Goal: Use online tool/utility: Utilize a website feature to perform a specific function

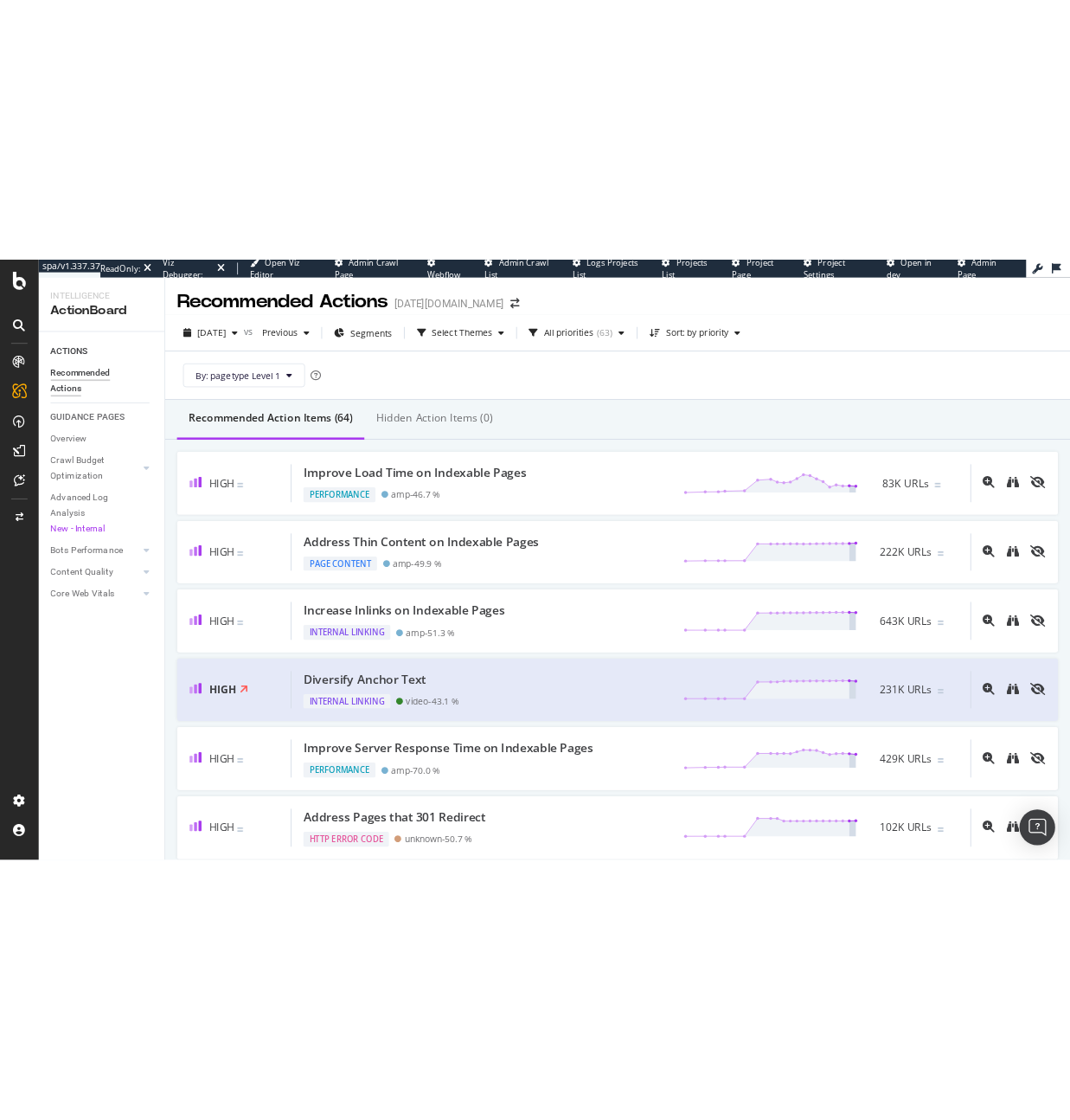
scroll to position [49, 0]
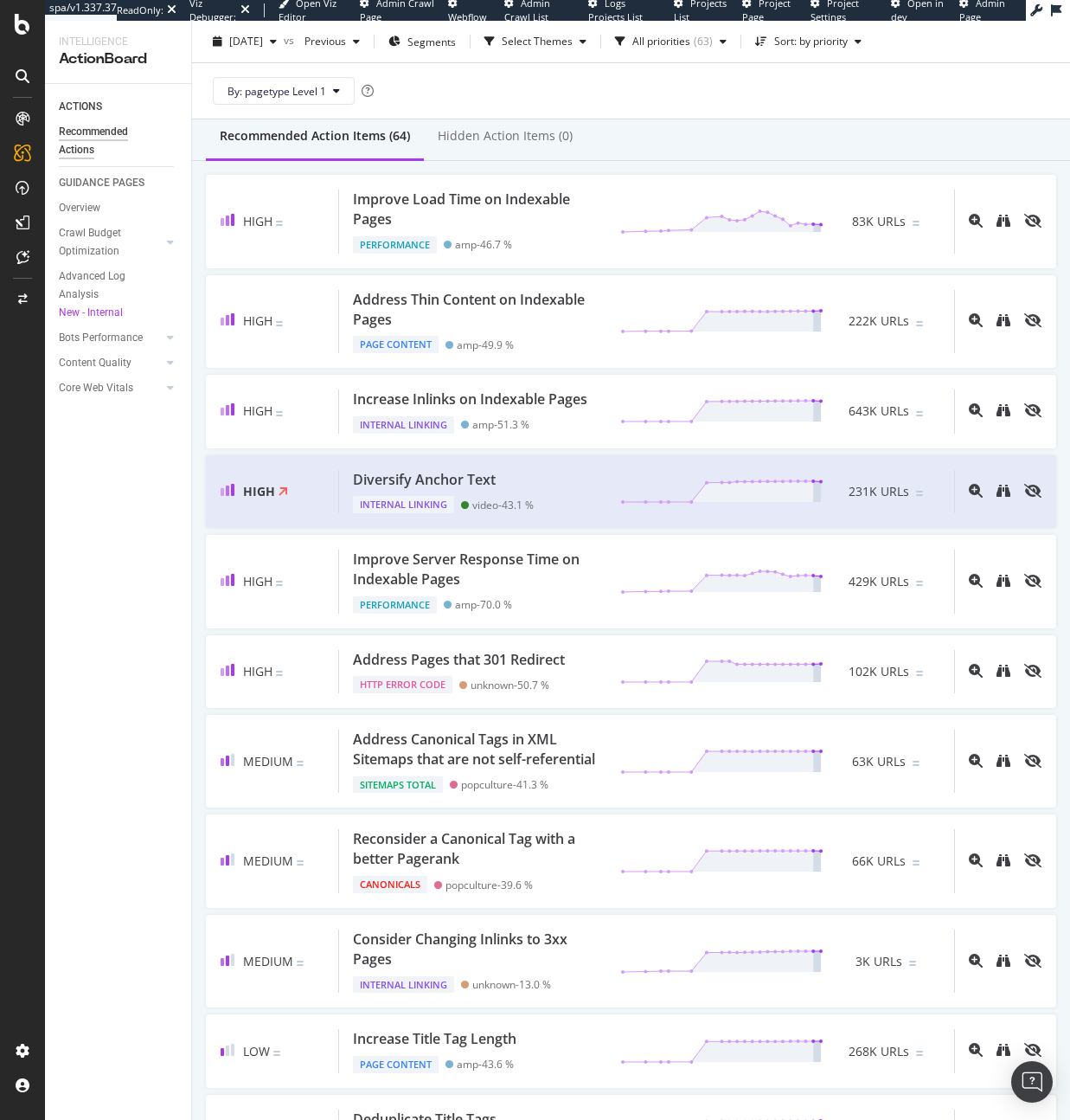
click at [23, 28] on icon at bounding box center [22, 23] width 16 height 20
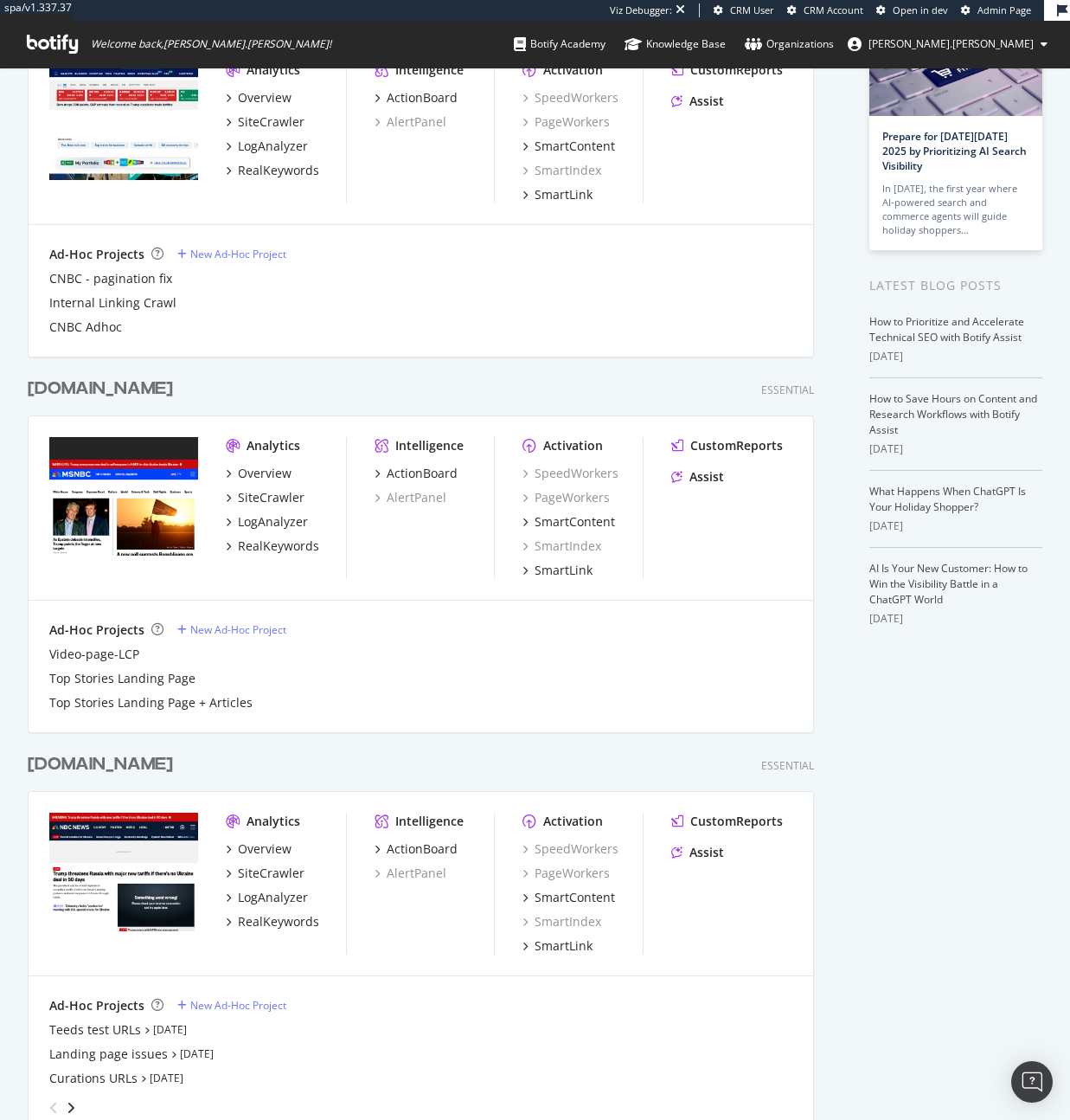
scroll to position [602, 0]
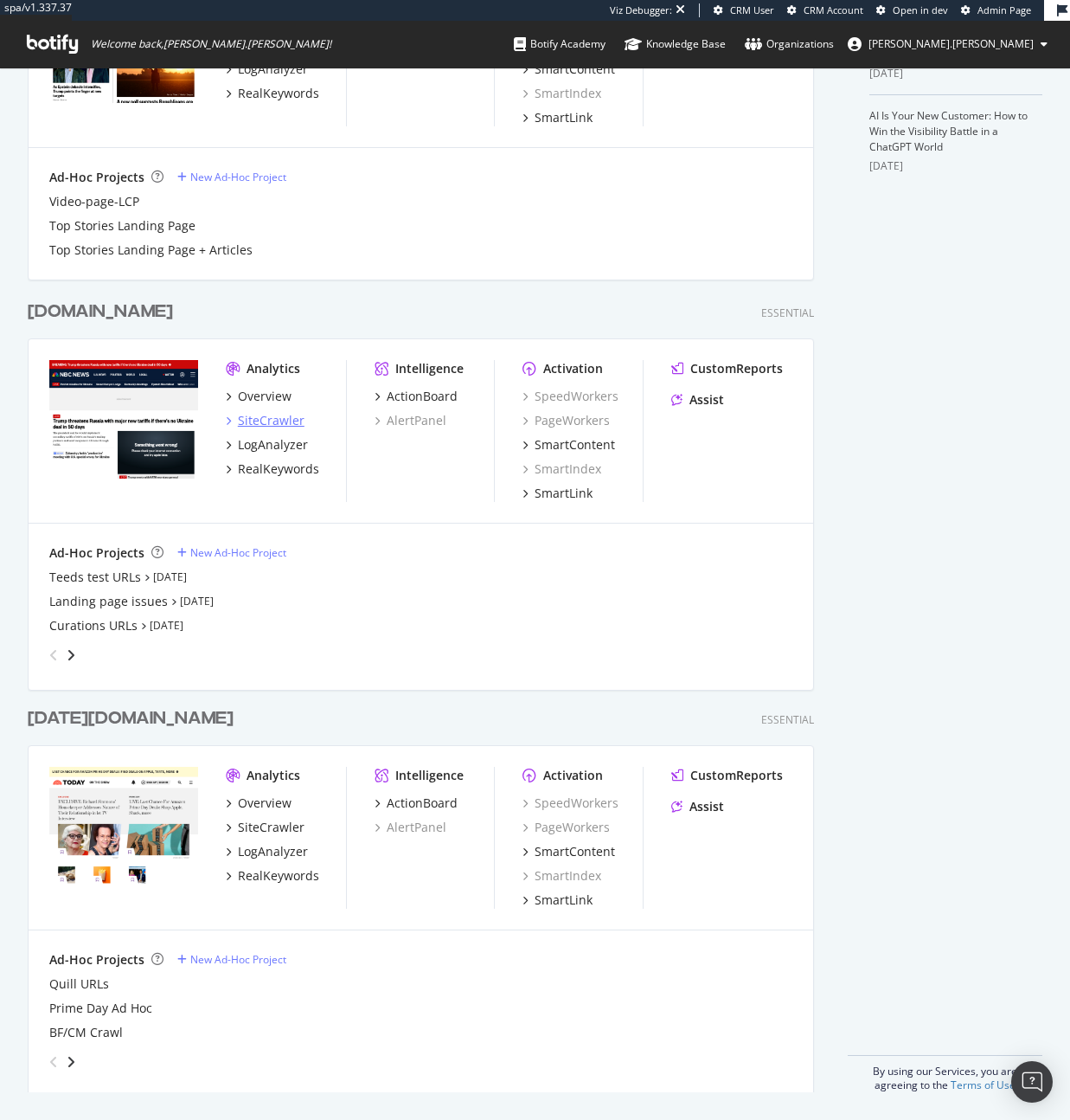
click at [251, 428] on div "SiteCrawler" at bounding box center [271, 421] width 67 height 17
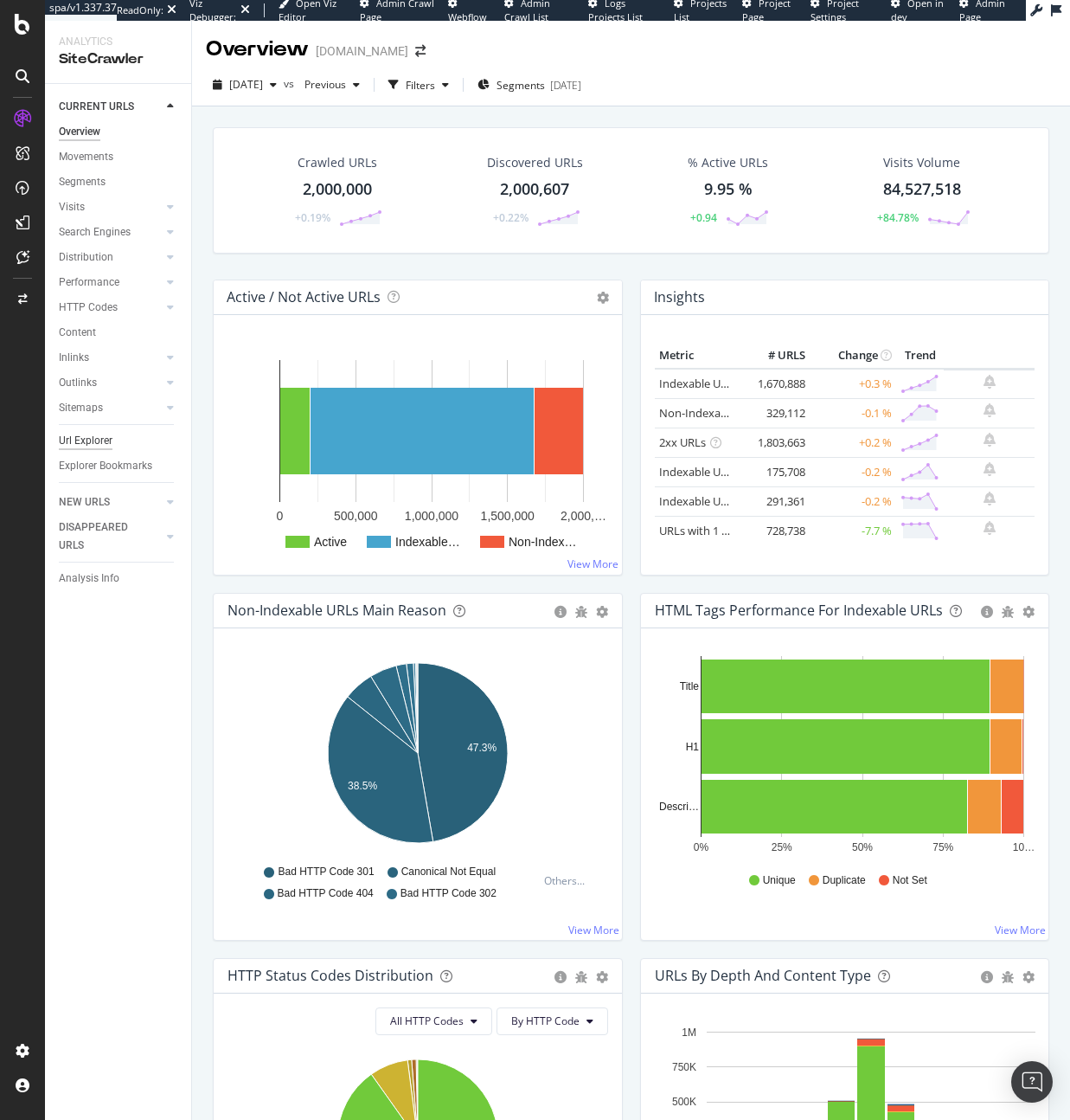
click at [82, 444] on div "Url Explorer" at bounding box center [85, 441] width 53 height 18
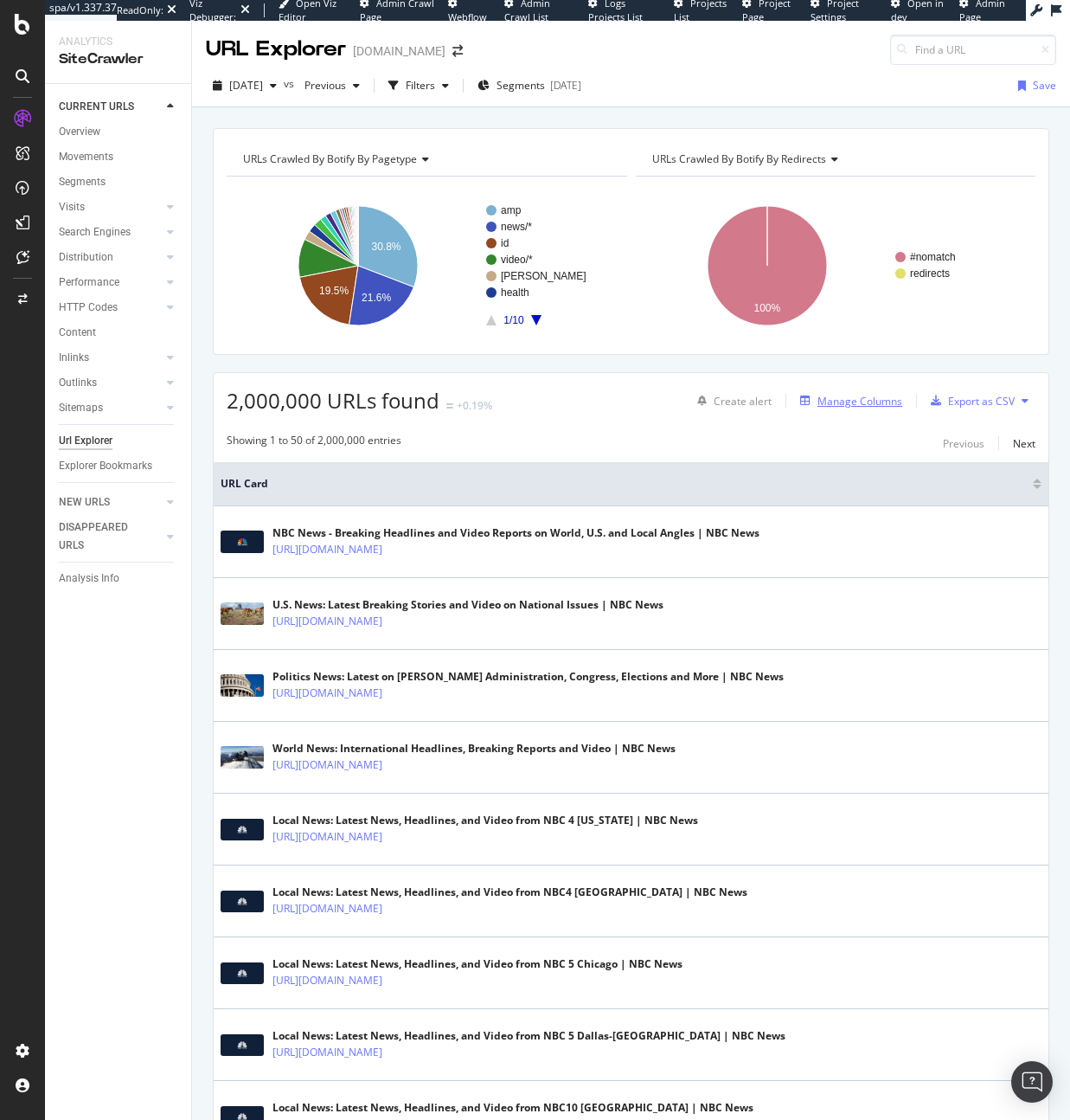
click at [854, 403] on div "Manage Columns" at bounding box center [859, 400] width 84 height 15
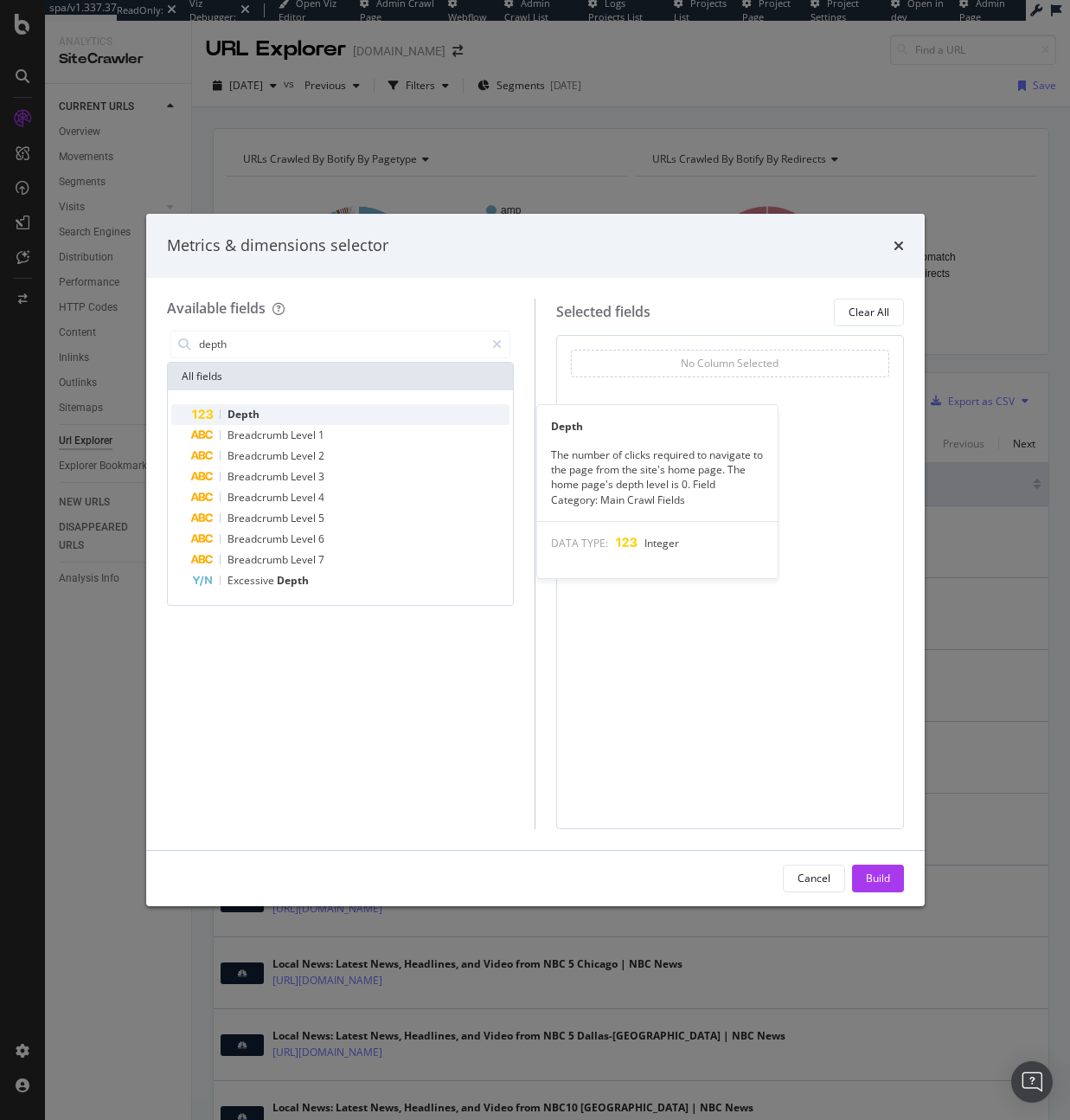
click at [274, 416] on div "Depth" at bounding box center [351, 414] width 318 height 20
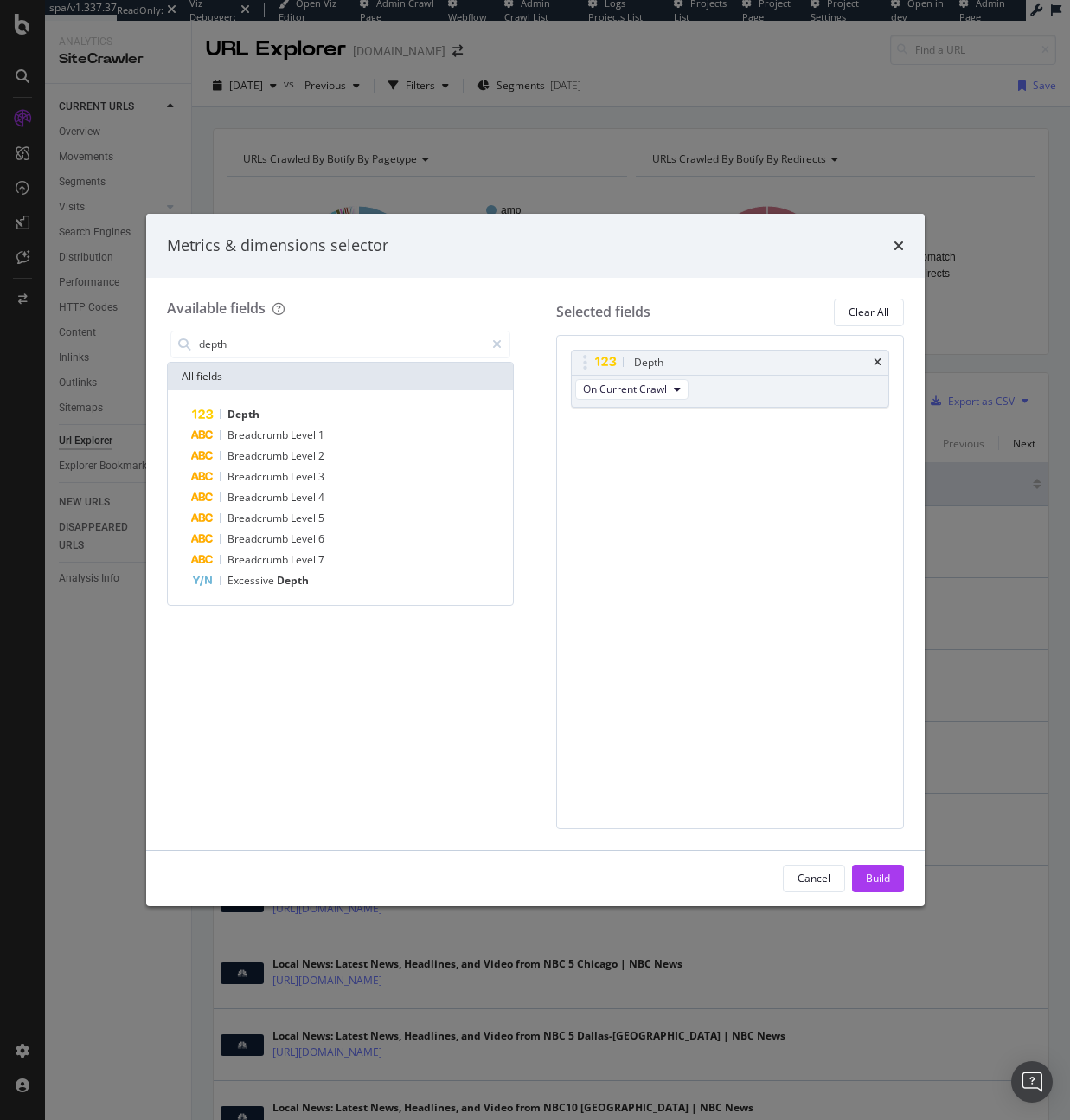
click at [274, 321] on div "Available fields depth All fields Depth Breadcrumb Level 1 Breadcrumb Level 2 B…" at bounding box center [351, 563] width 369 height 530
click at [274, 338] on input "depth" at bounding box center [341, 344] width 288 height 26
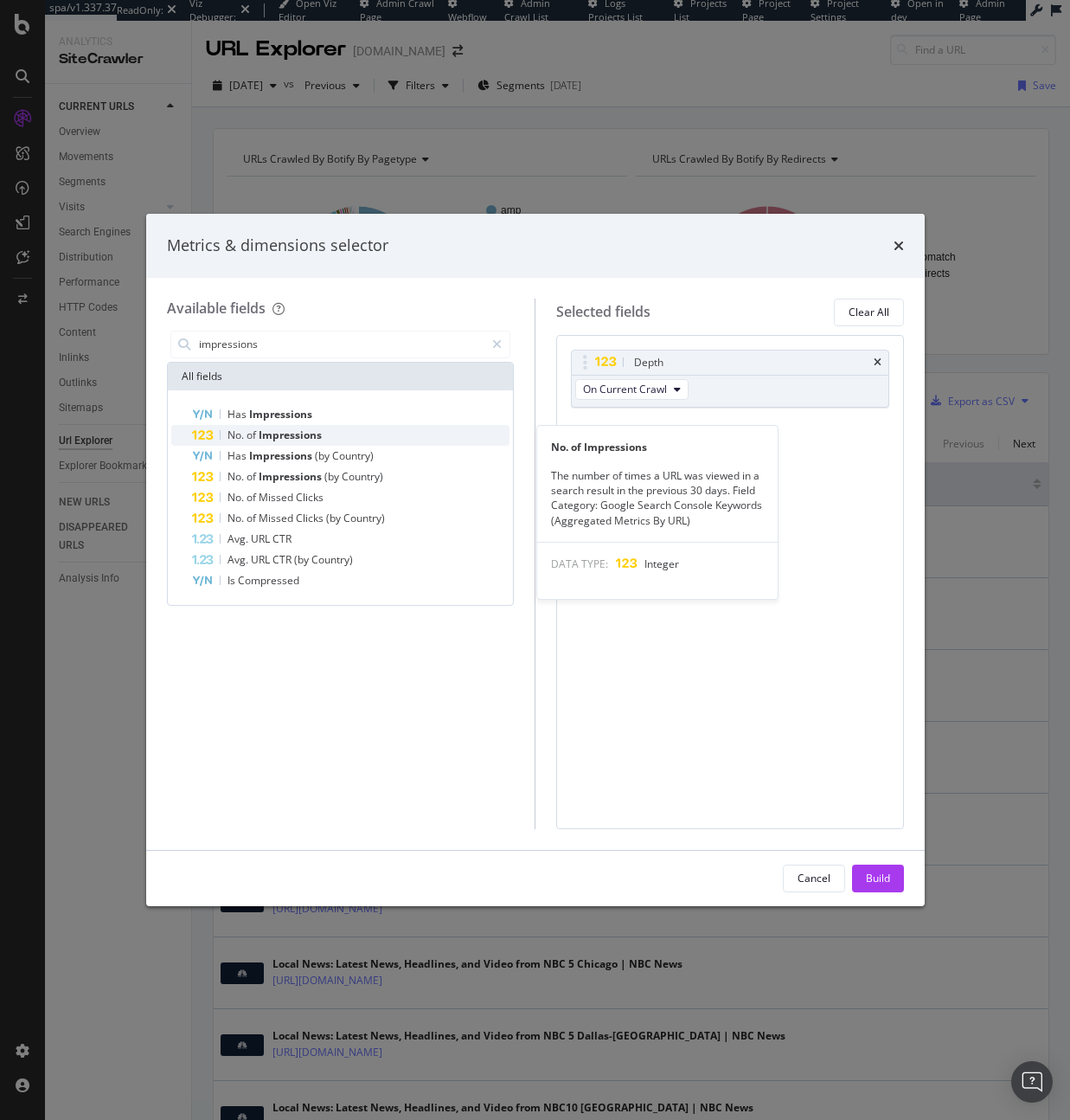
click at [237, 431] on span "No." at bounding box center [237, 434] width 19 height 15
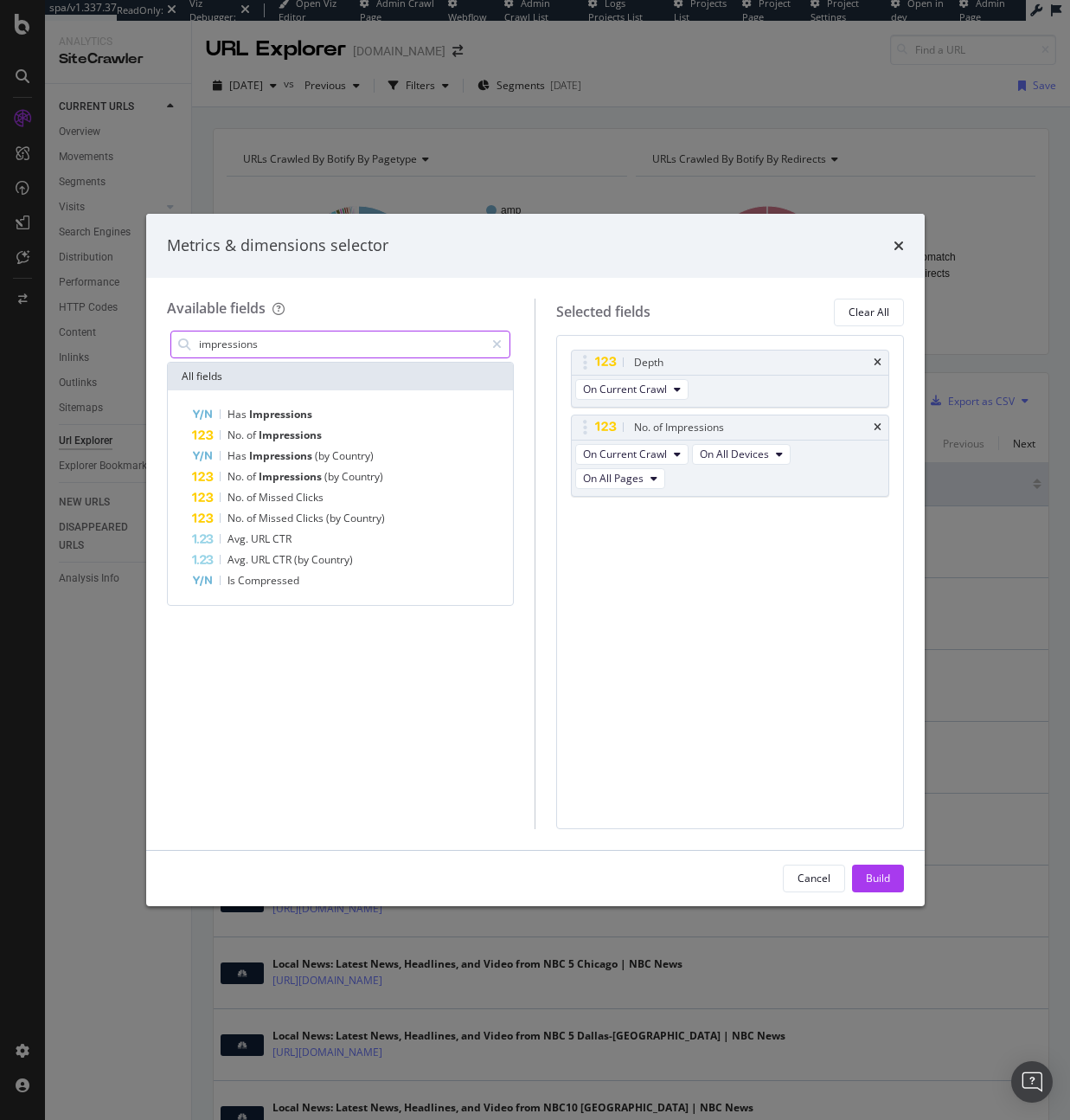
click at [248, 350] on input "impressions" at bounding box center [341, 344] width 288 height 26
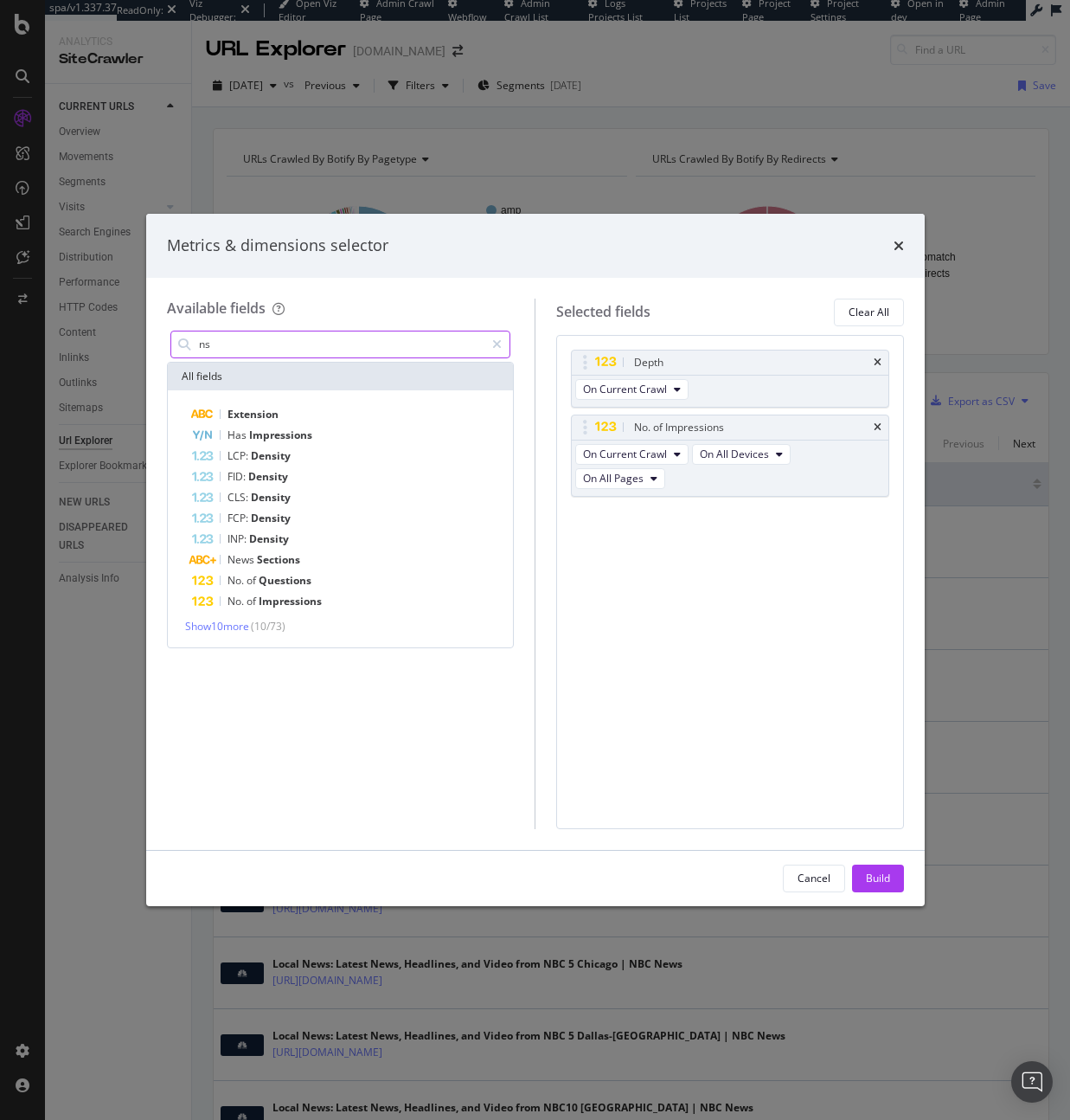
click at [248, 350] on input "ns" at bounding box center [341, 344] width 288 height 26
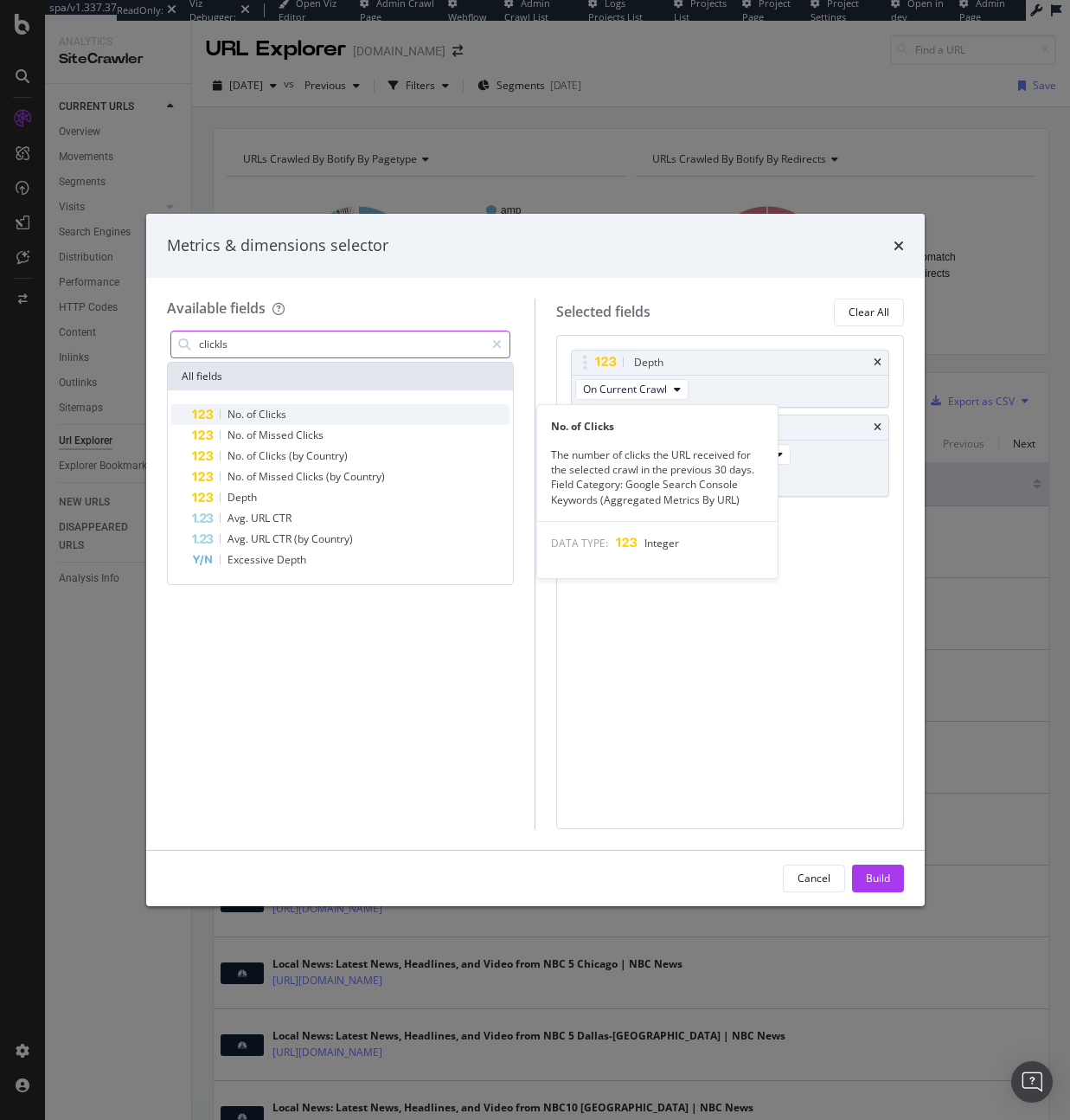
type input "clickls"
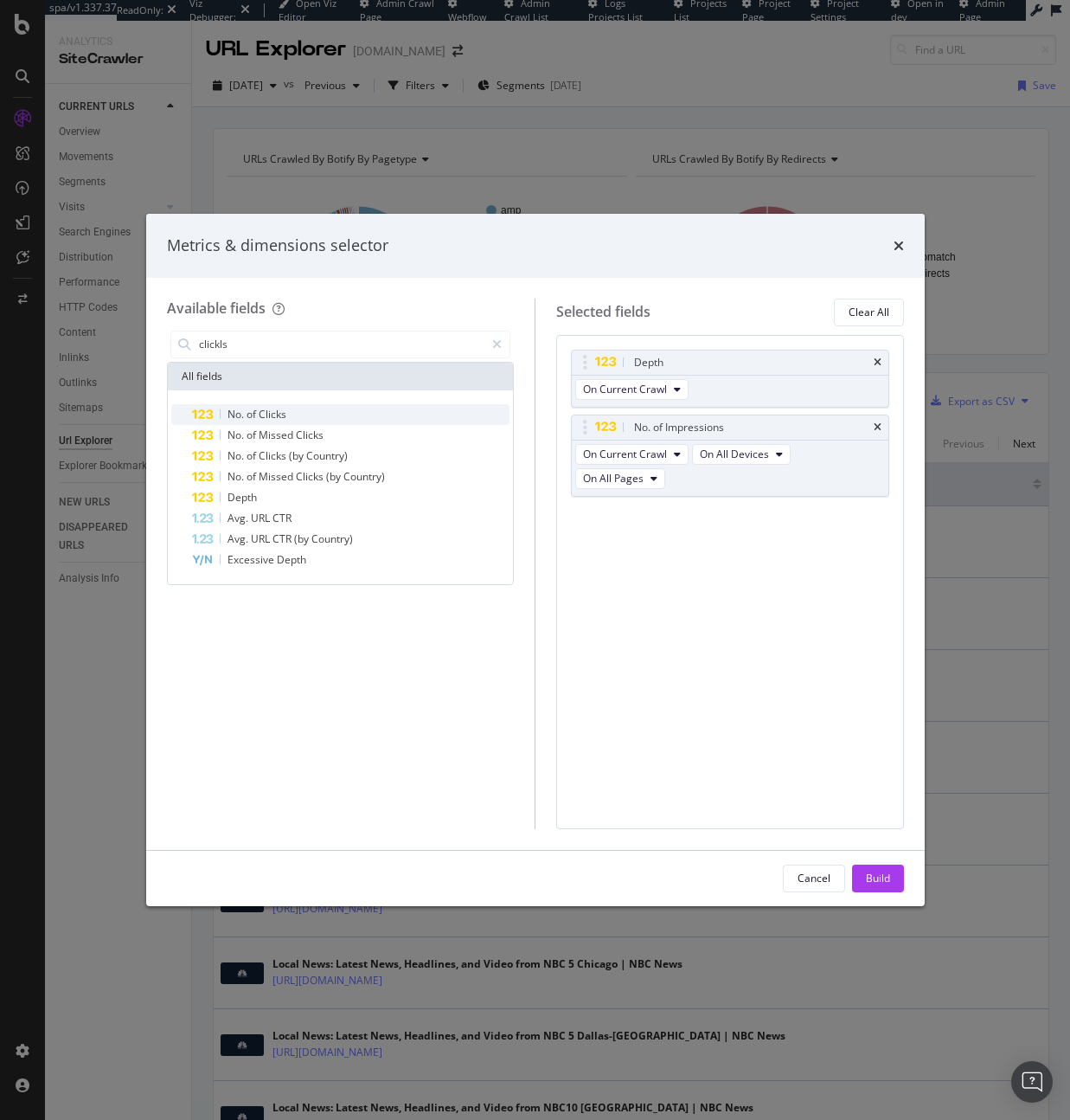
click at [251, 415] on span "of" at bounding box center [252, 414] width 12 height 15
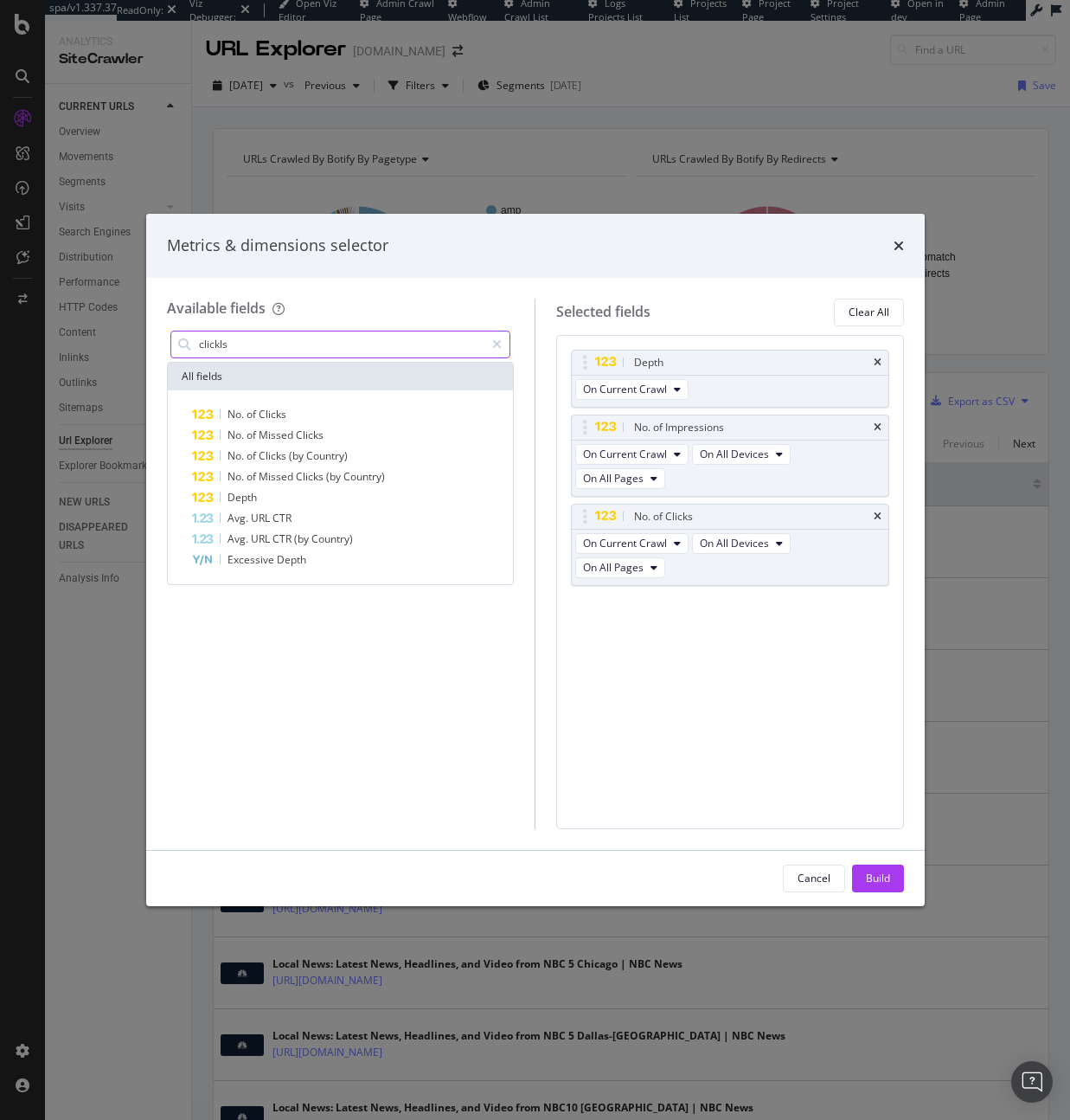
click at [252, 346] on input "clickls" at bounding box center [341, 344] width 288 height 26
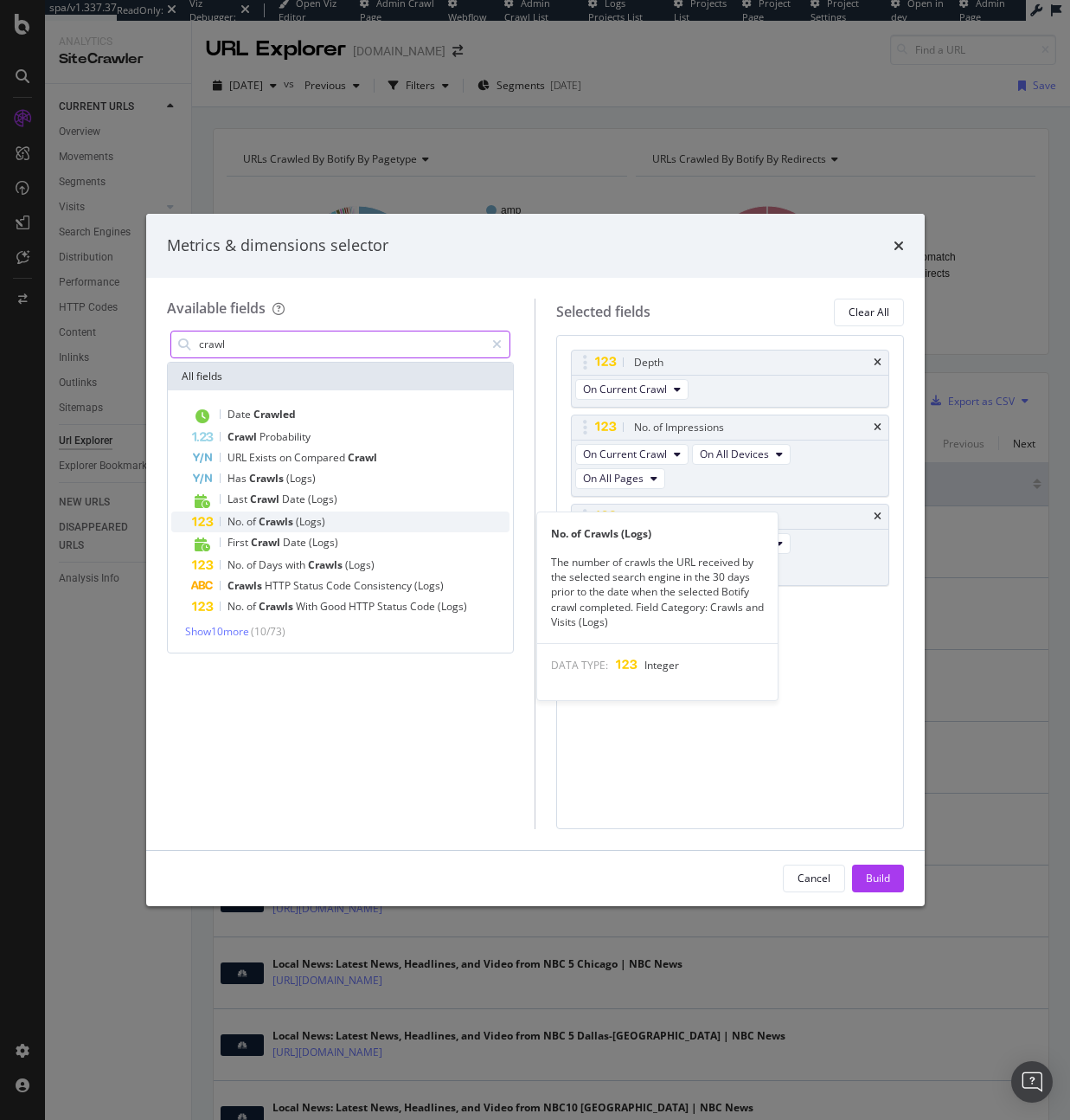
type input "crawl"
click at [265, 522] on span "Crawls" at bounding box center [277, 521] width 37 height 15
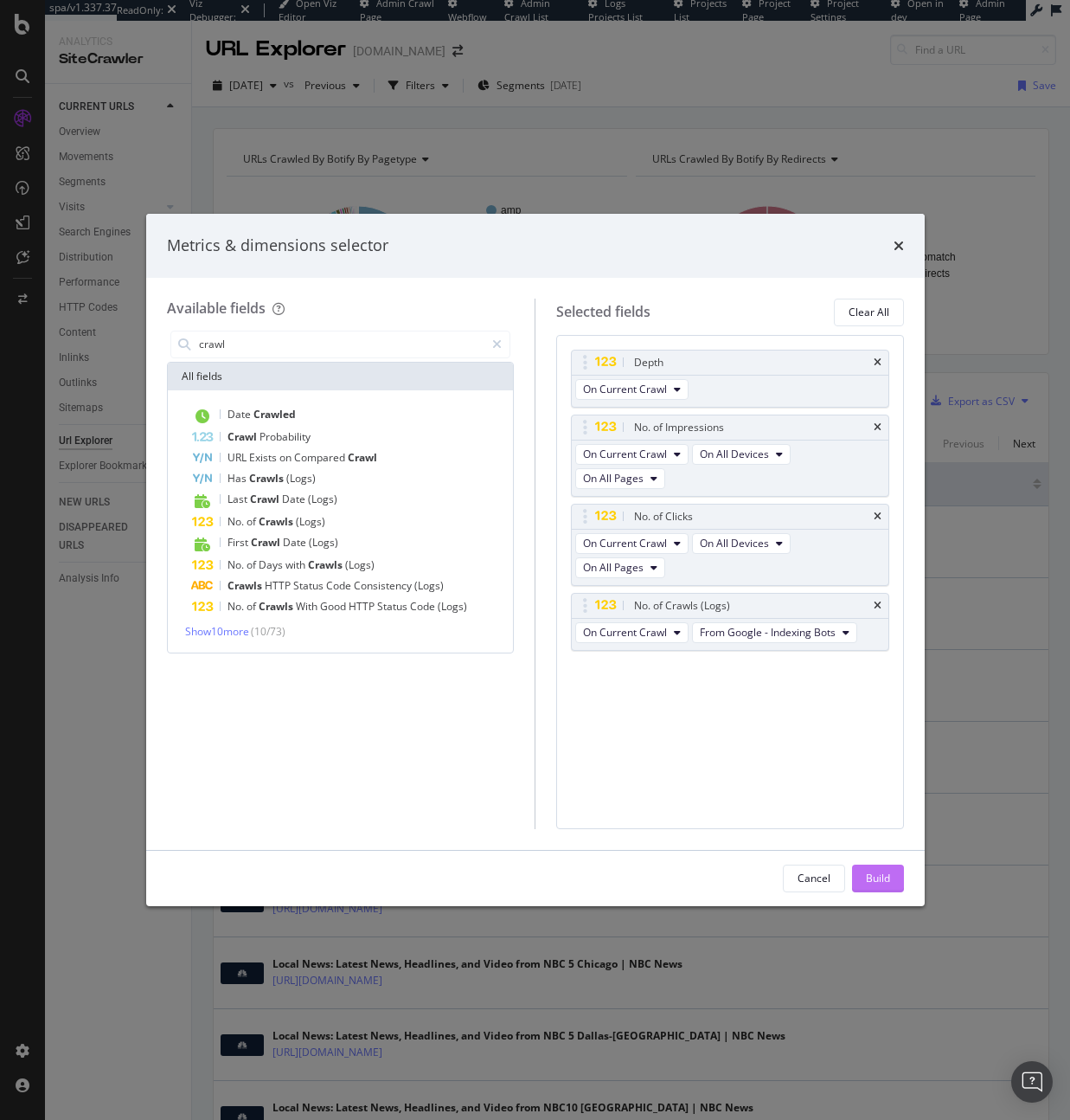
click at [878, 697] on div "Build" at bounding box center [878, 878] width 24 height 26
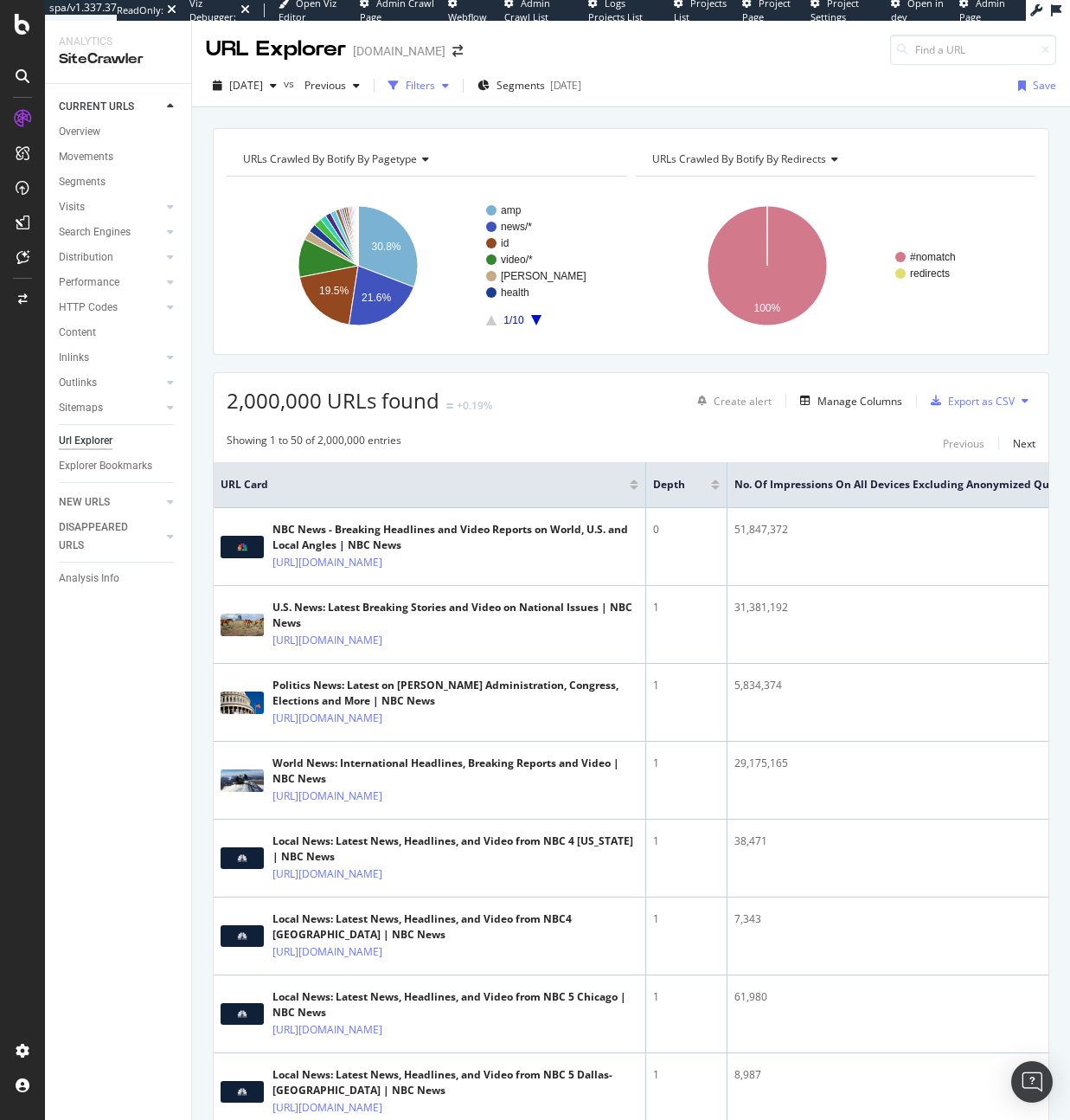
click at [435, 86] on div "Filters" at bounding box center [420, 85] width 29 height 15
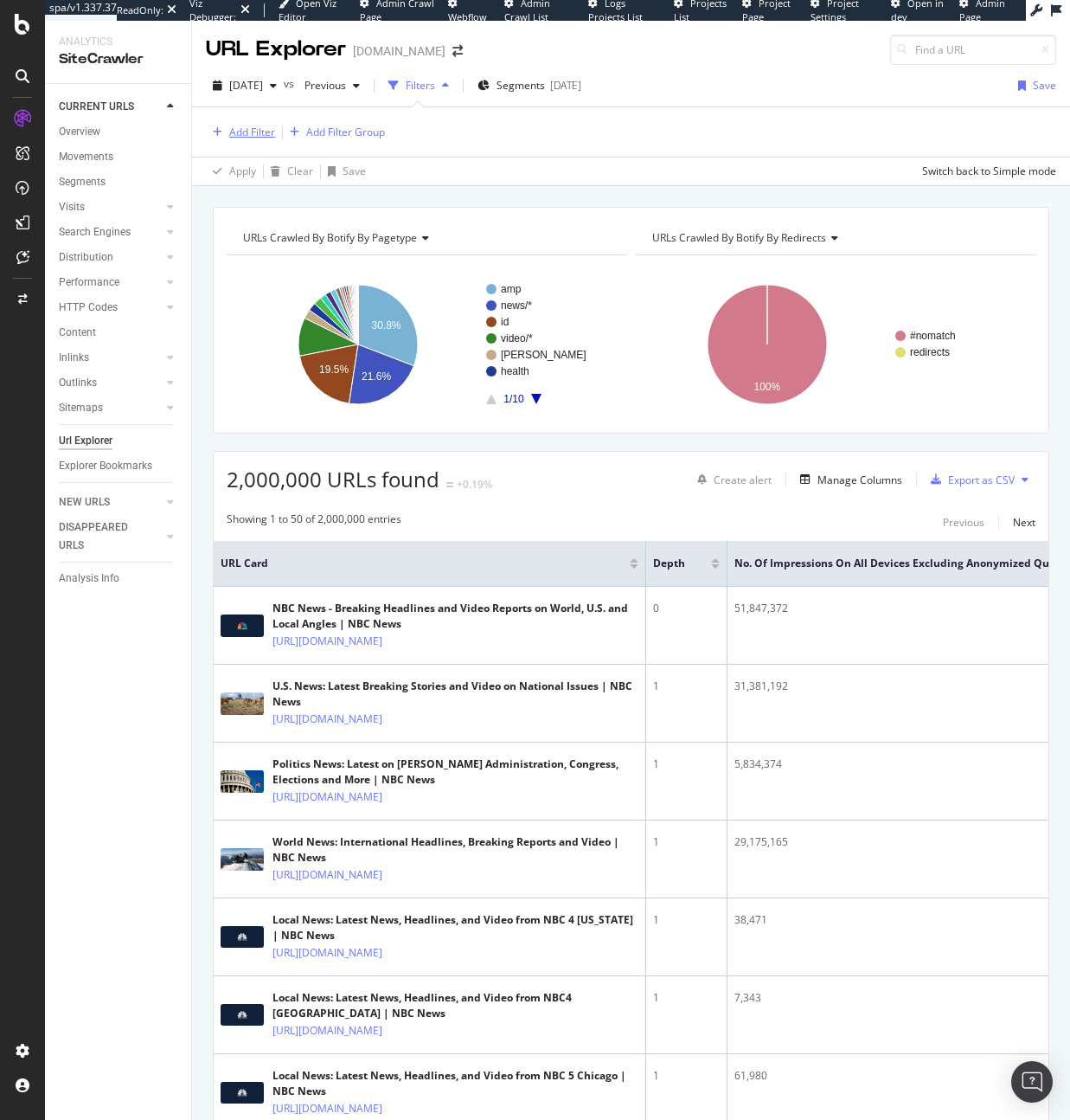
click at [245, 123] on div "Add Filter" at bounding box center [240, 133] width 69 height 19
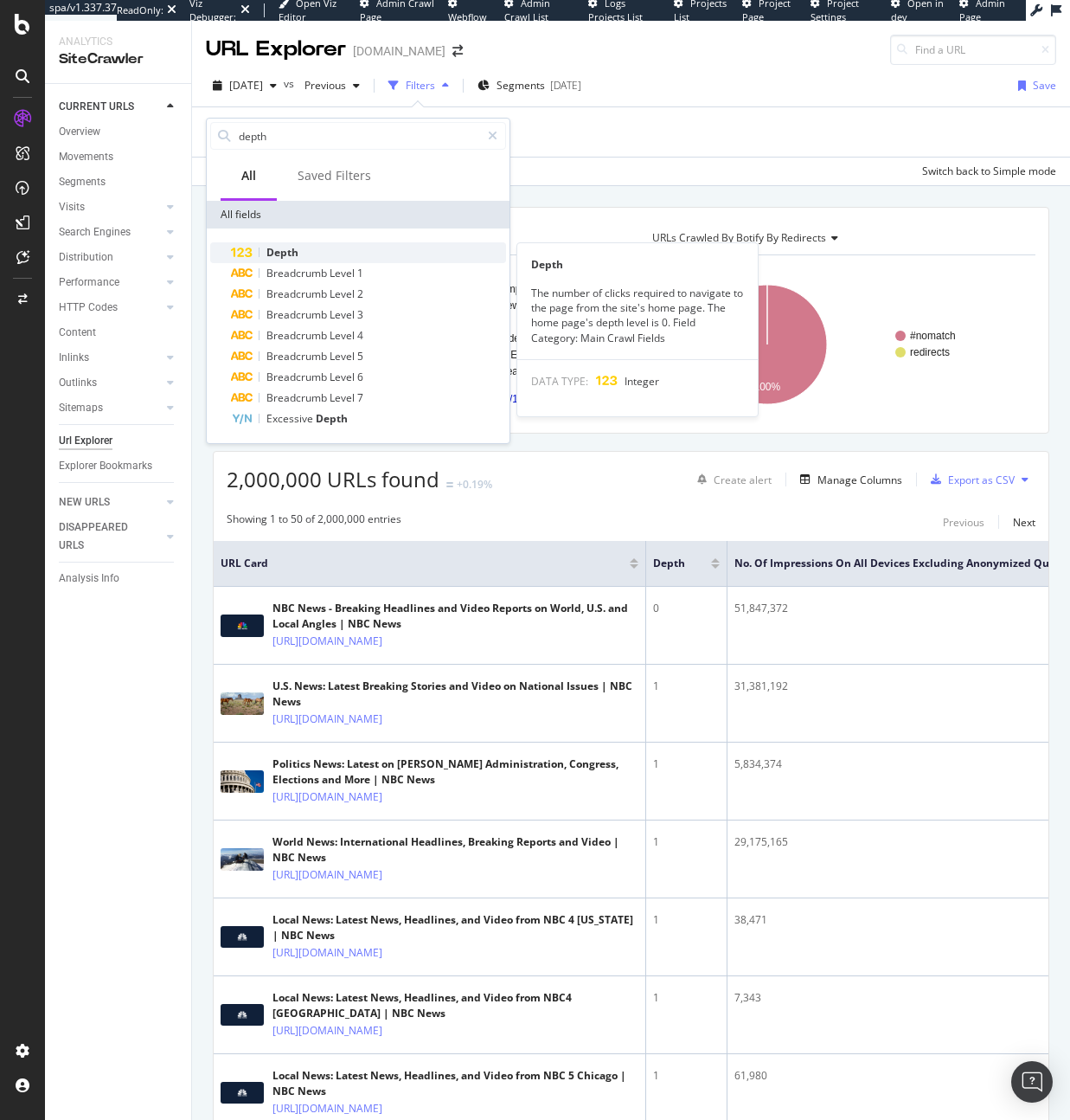
type input "depth"
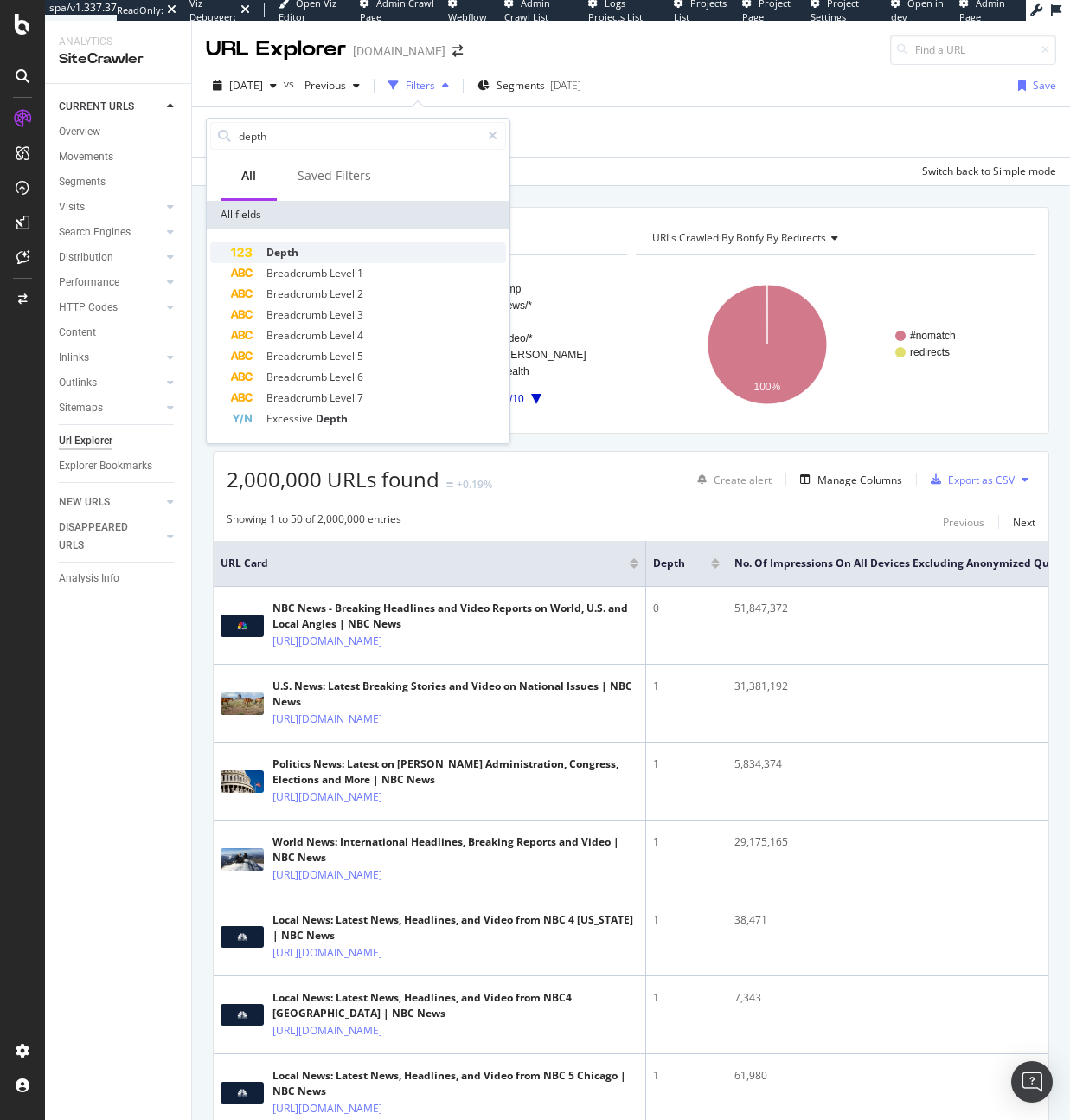
click at [307, 252] on div "Depth" at bounding box center [368, 253] width 275 height 20
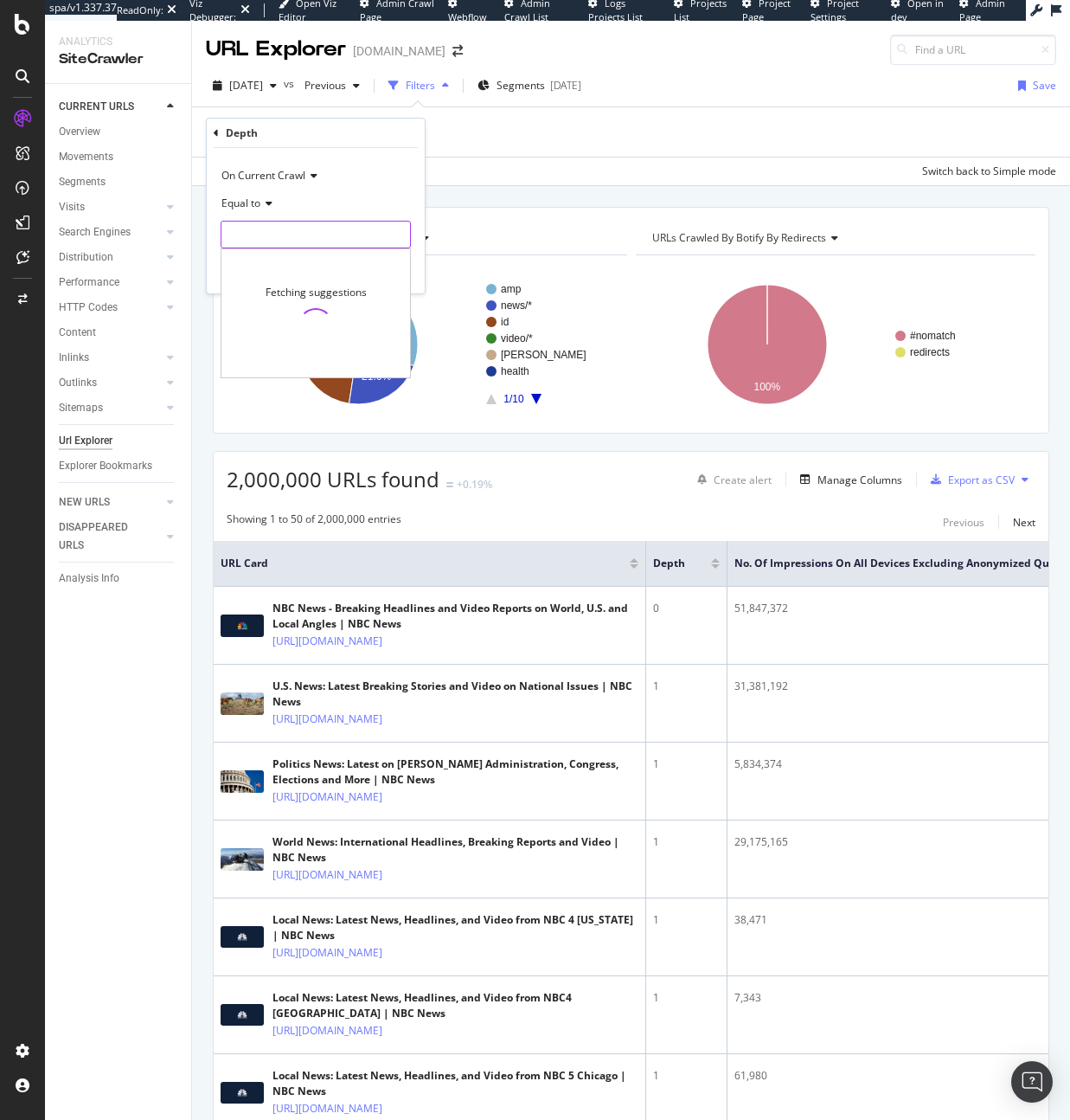
click at [302, 233] on input "number" at bounding box center [316, 234] width 190 height 28
click at [274, 211] on div "Equal to" at bounding box center [316, 203] width 190 height 28
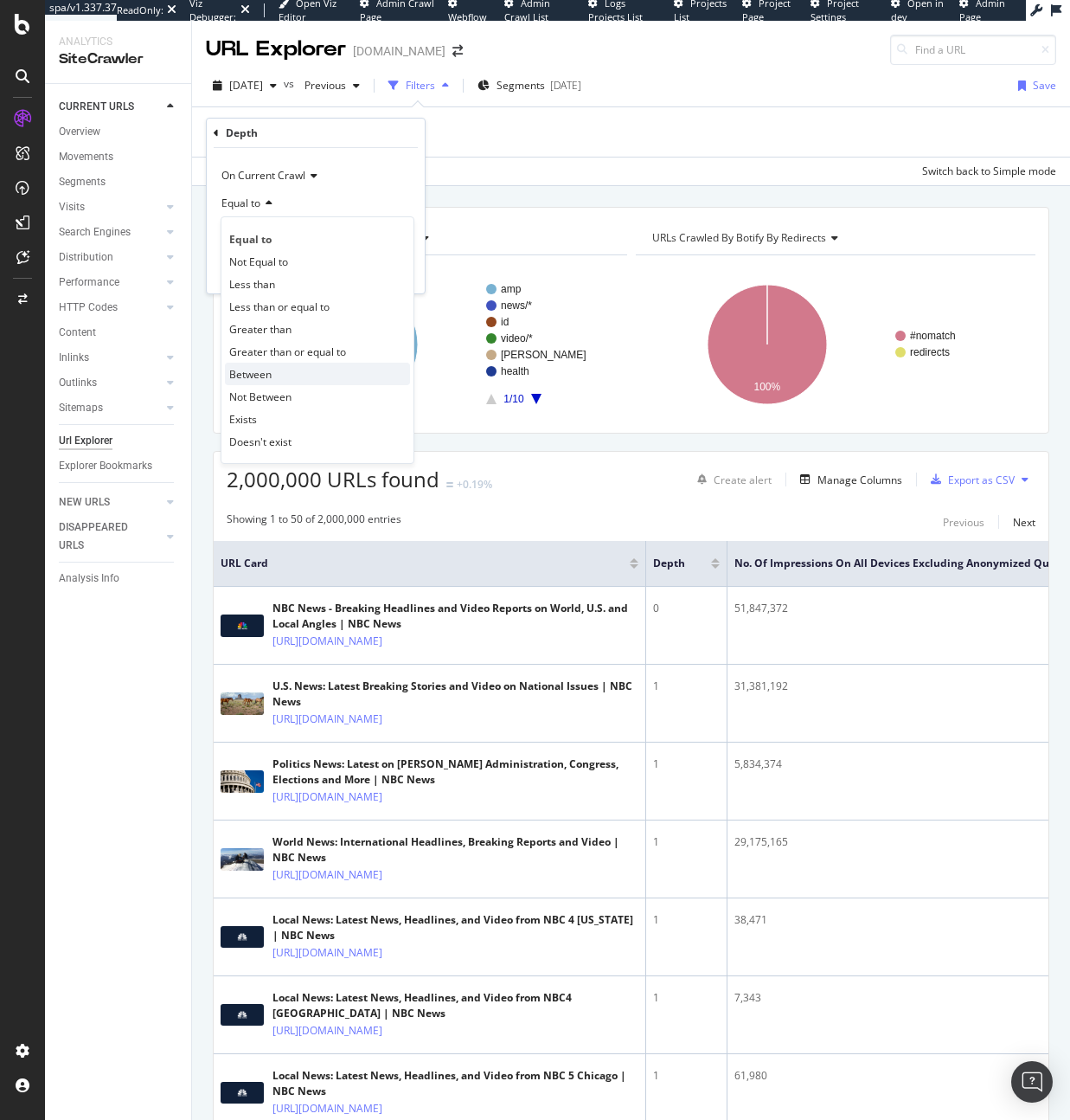
click at [303, 372] on div "Between" at bounding box center [318, 373] width 185 height 22
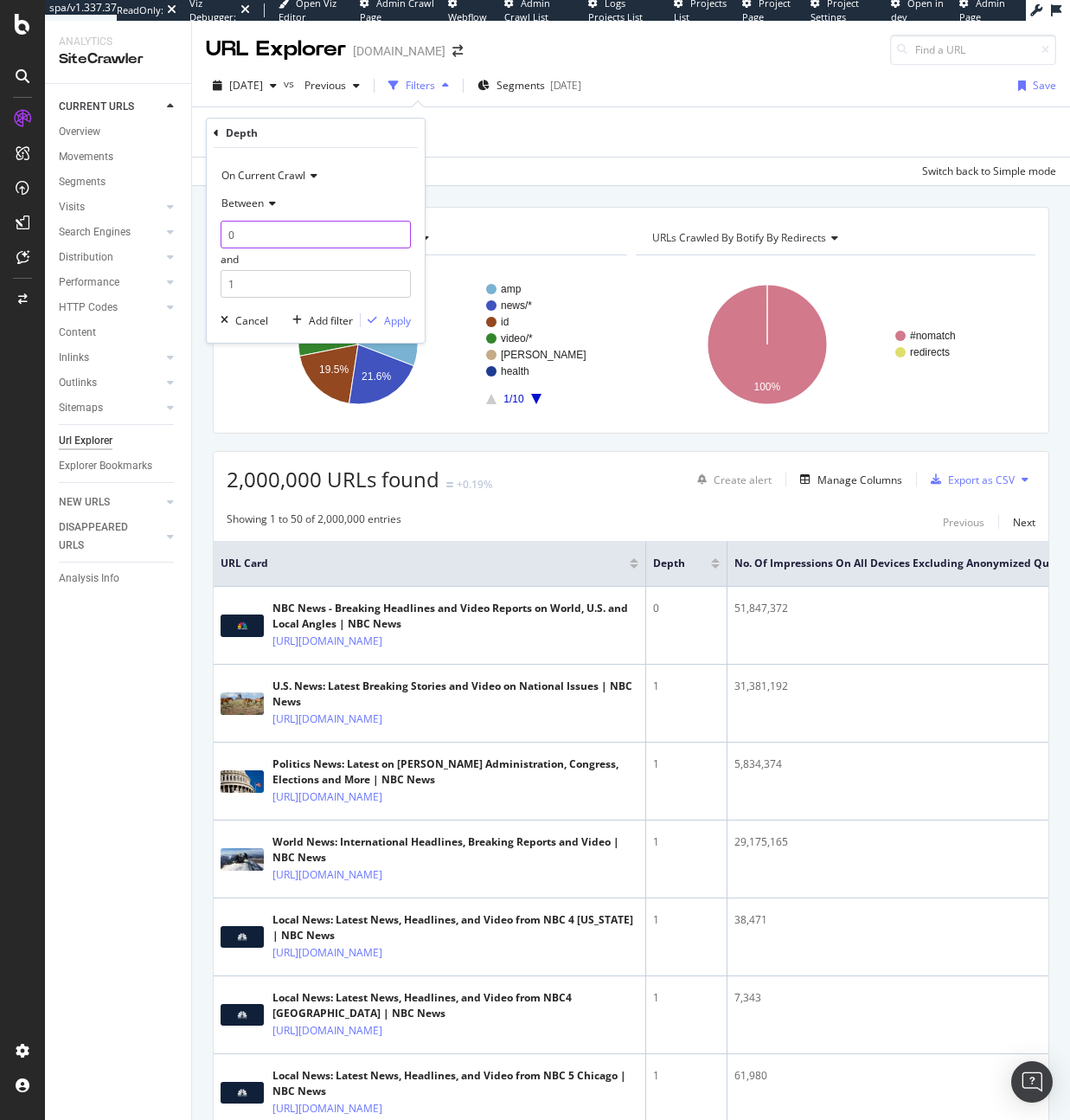
click at [292, 228] on input "0" at bounding box center [316, 234] width 190 height 28
click at [255, 198] on span "Between" at bounding box center [243, 202] width 43 height 15
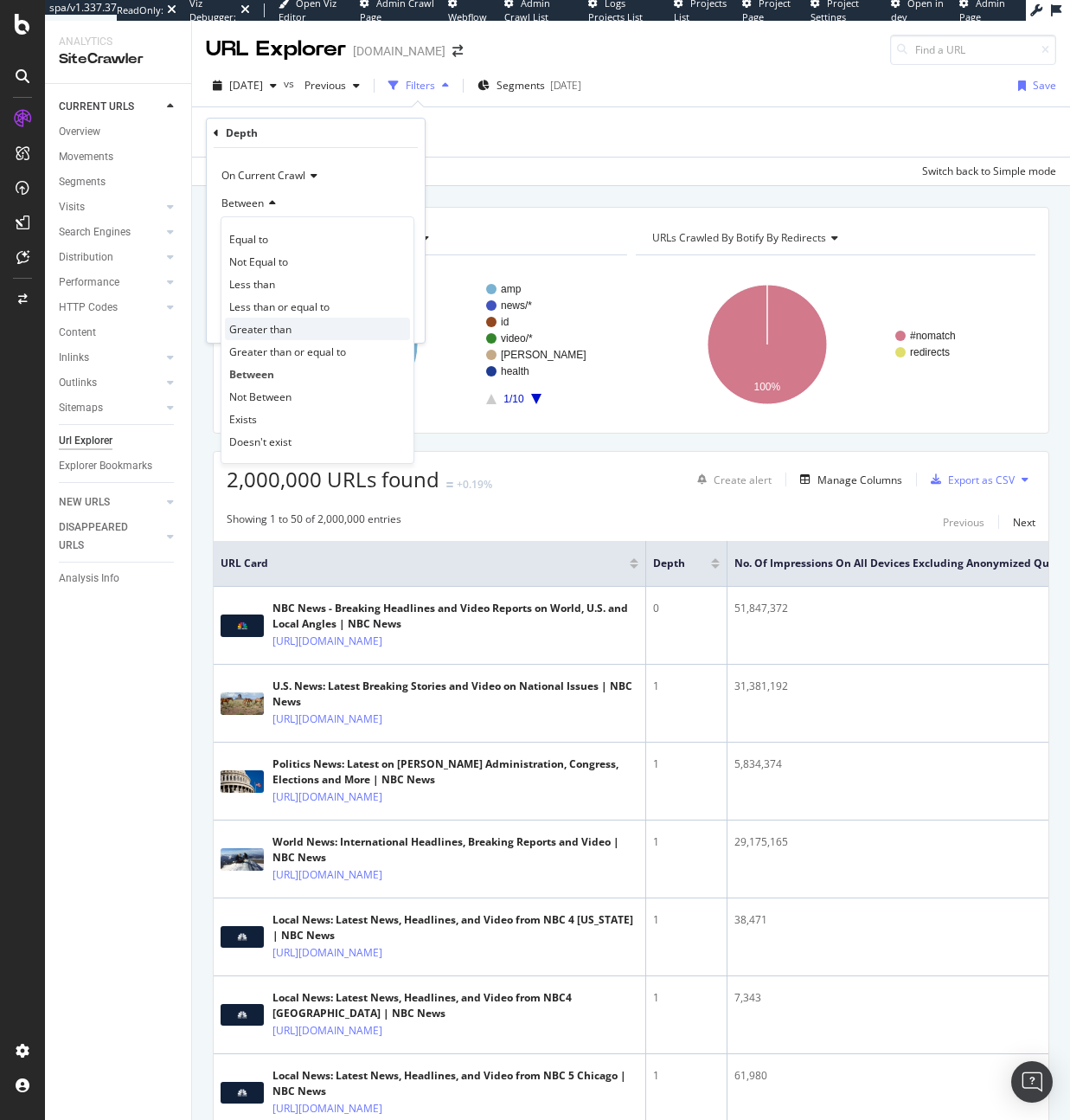
click at [312, 333] on div "Greater than" at bounding box center [318, 328] width 185 height 22
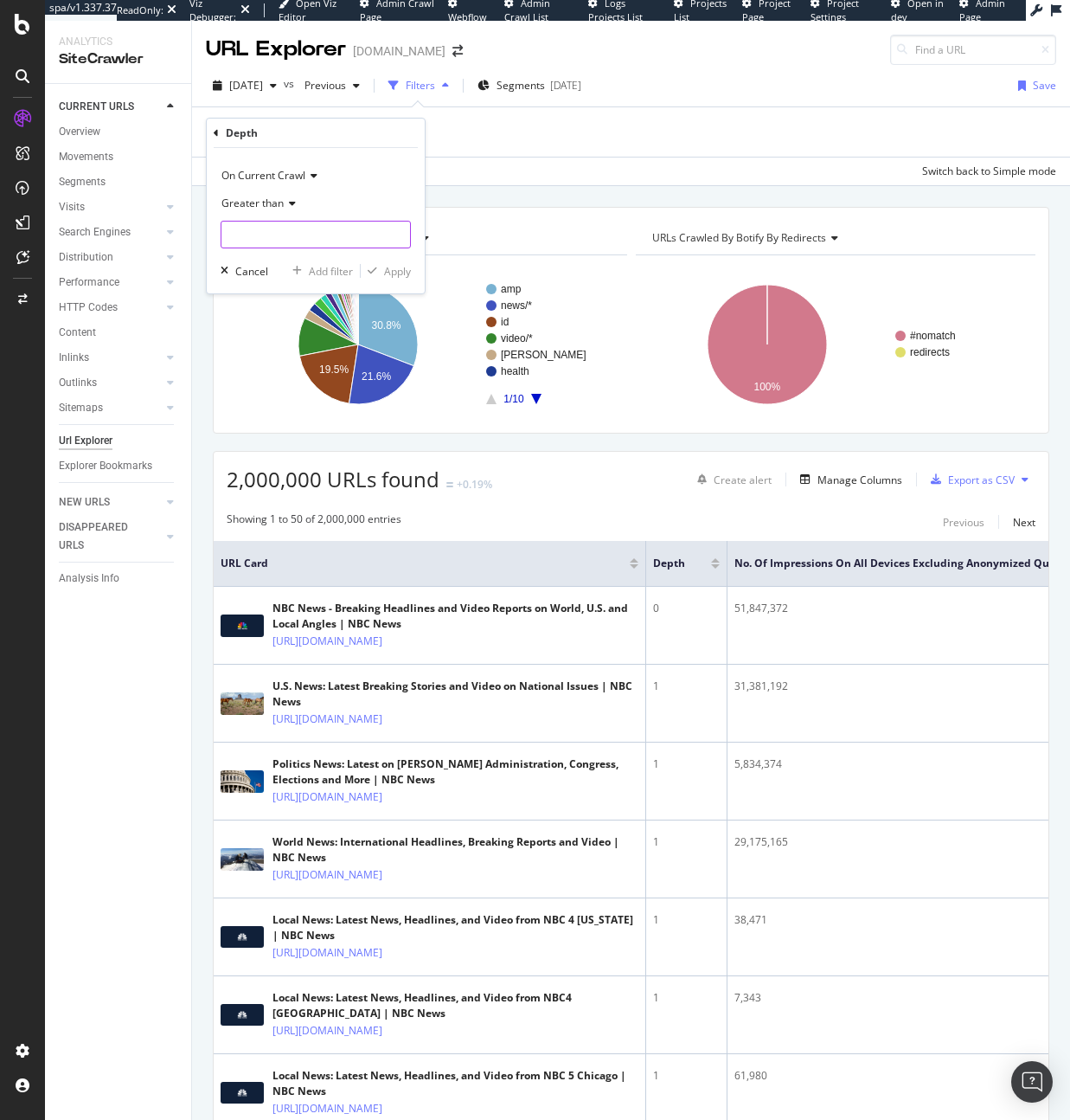
click at [312, 234] on input "number" at bounding box center [316, 234] width 190 height 28
type input "5"
click at [386, 269] on div "Apply" at bounding box center [398, 271] width 27 height 15
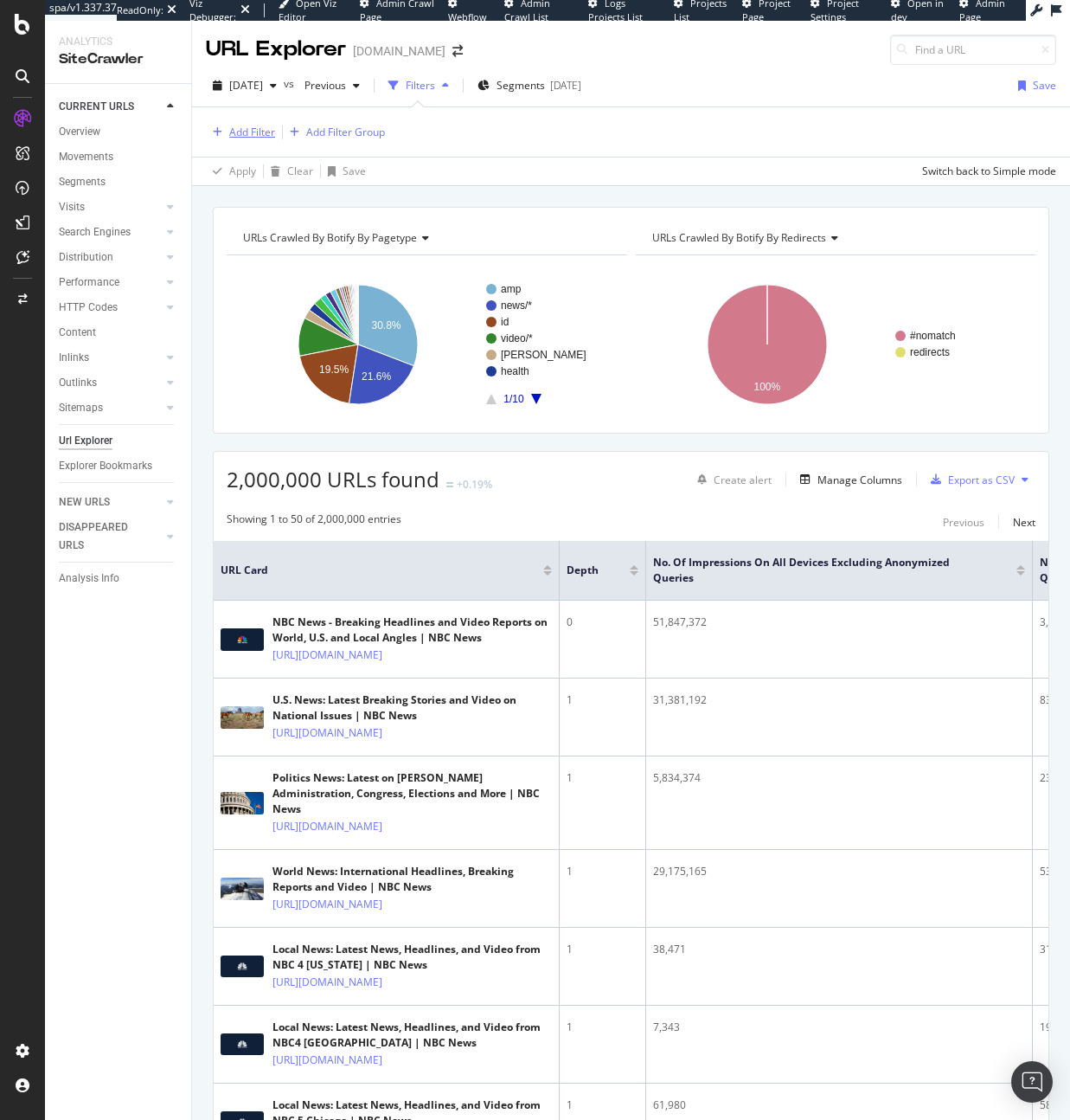
click at [247, 131] on div "Add Filter" at bounding box center [251, 131] width 46 height 15
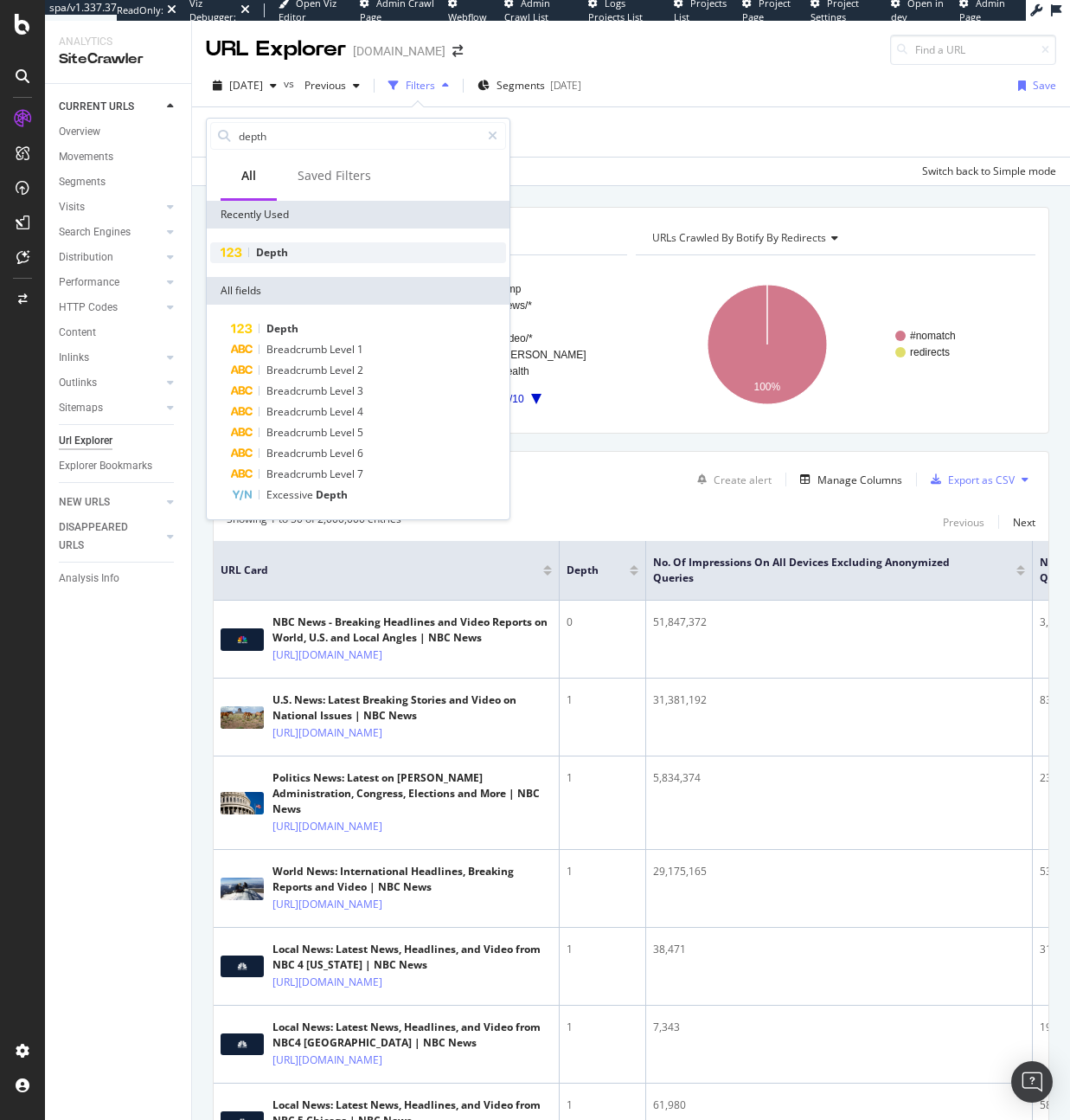
click at [275, 248] on span "Depth" at bounding box center [272, 252] width 32 height 15
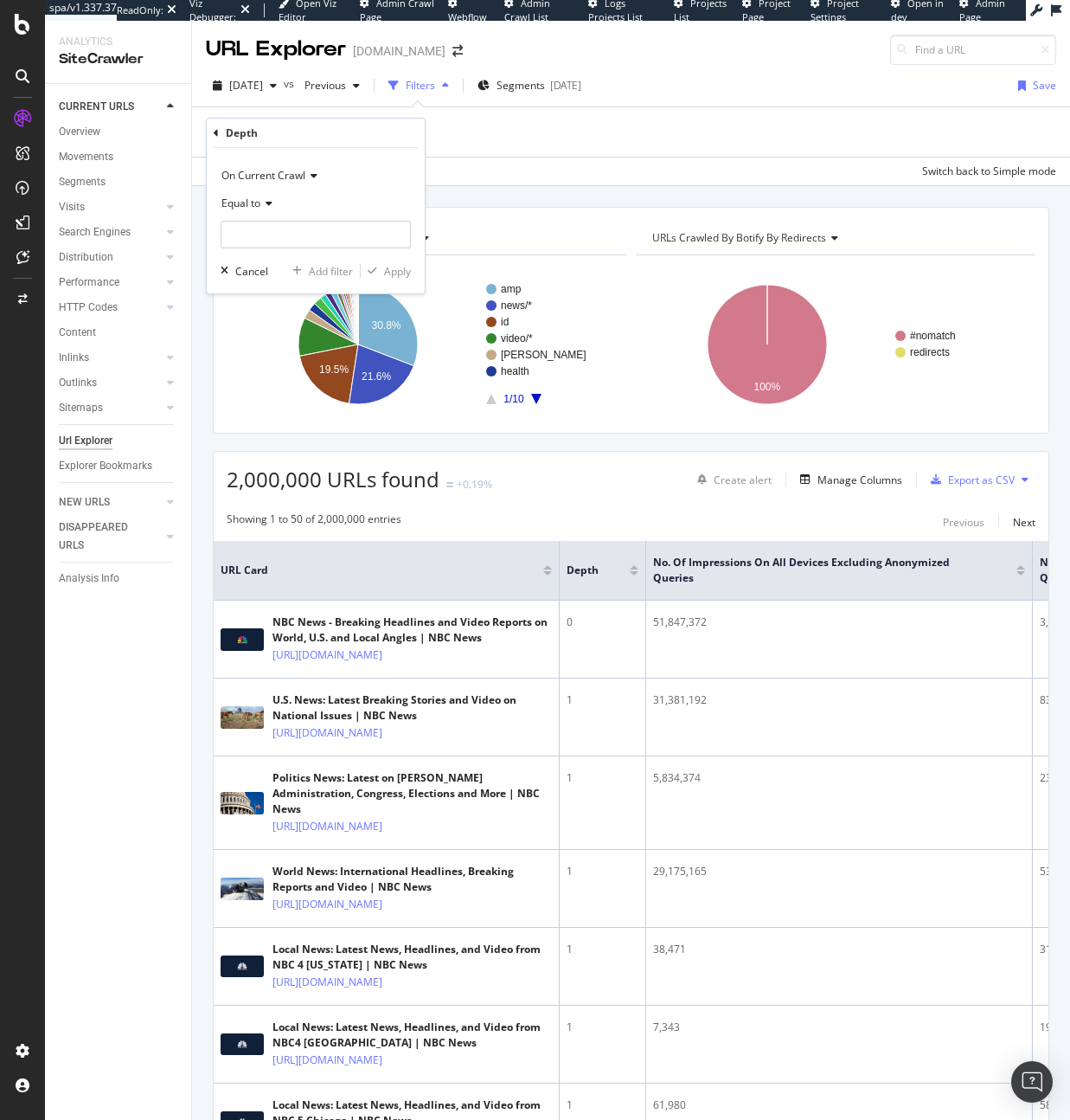
click at [266, 202] on icon at bounding box center [266, 203] width 12 height 11
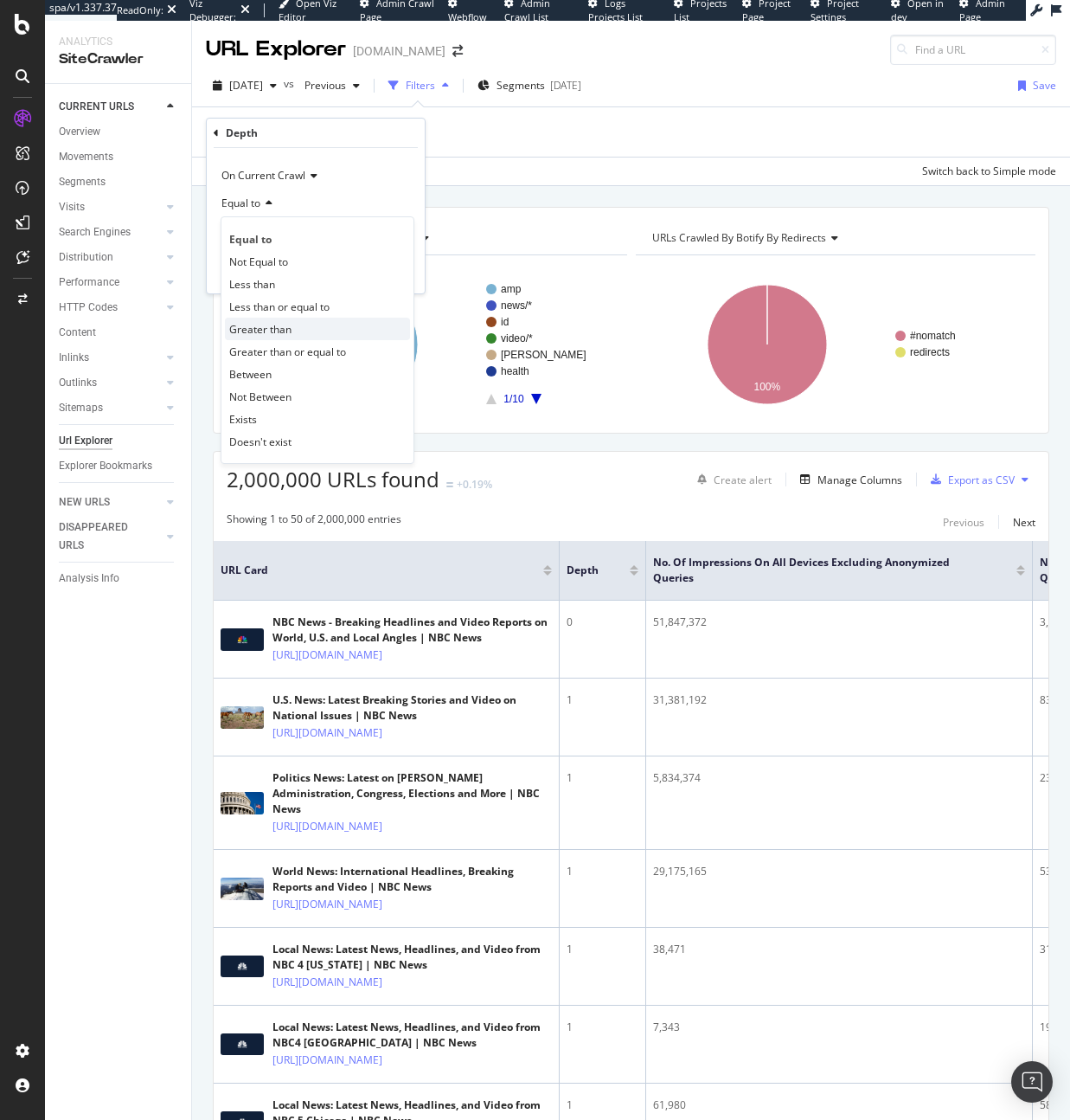
click at [276, 324] on span "Greater than" at bounding box center [260, 328] width 62 height 15
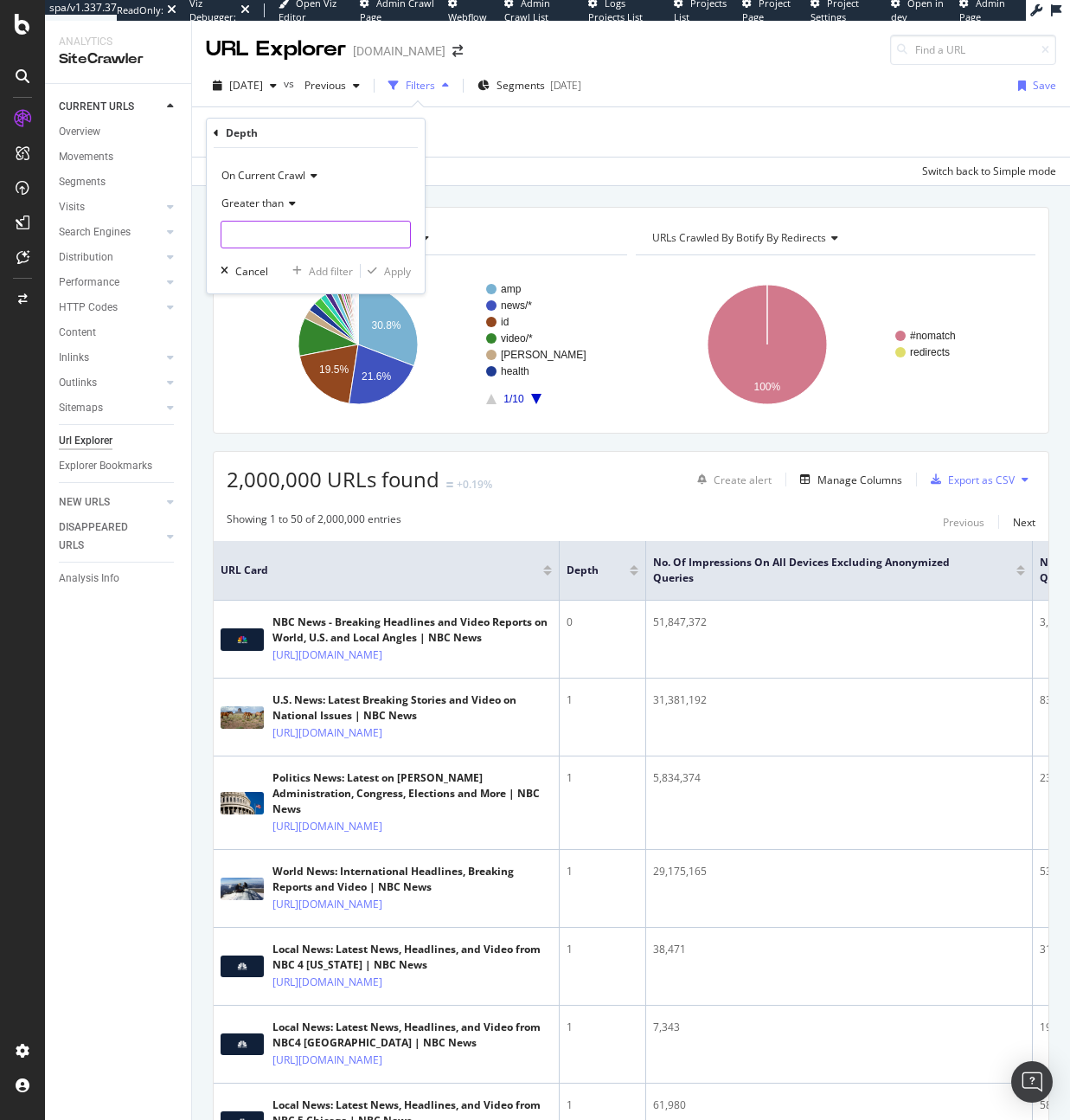
click at [276, 227] on input "number" at bounding box center [316, 234] width 190 height 28
type input "5"
click at [385, 265] on div "Apply" at bounding box center [398, 271] width 27 height 15
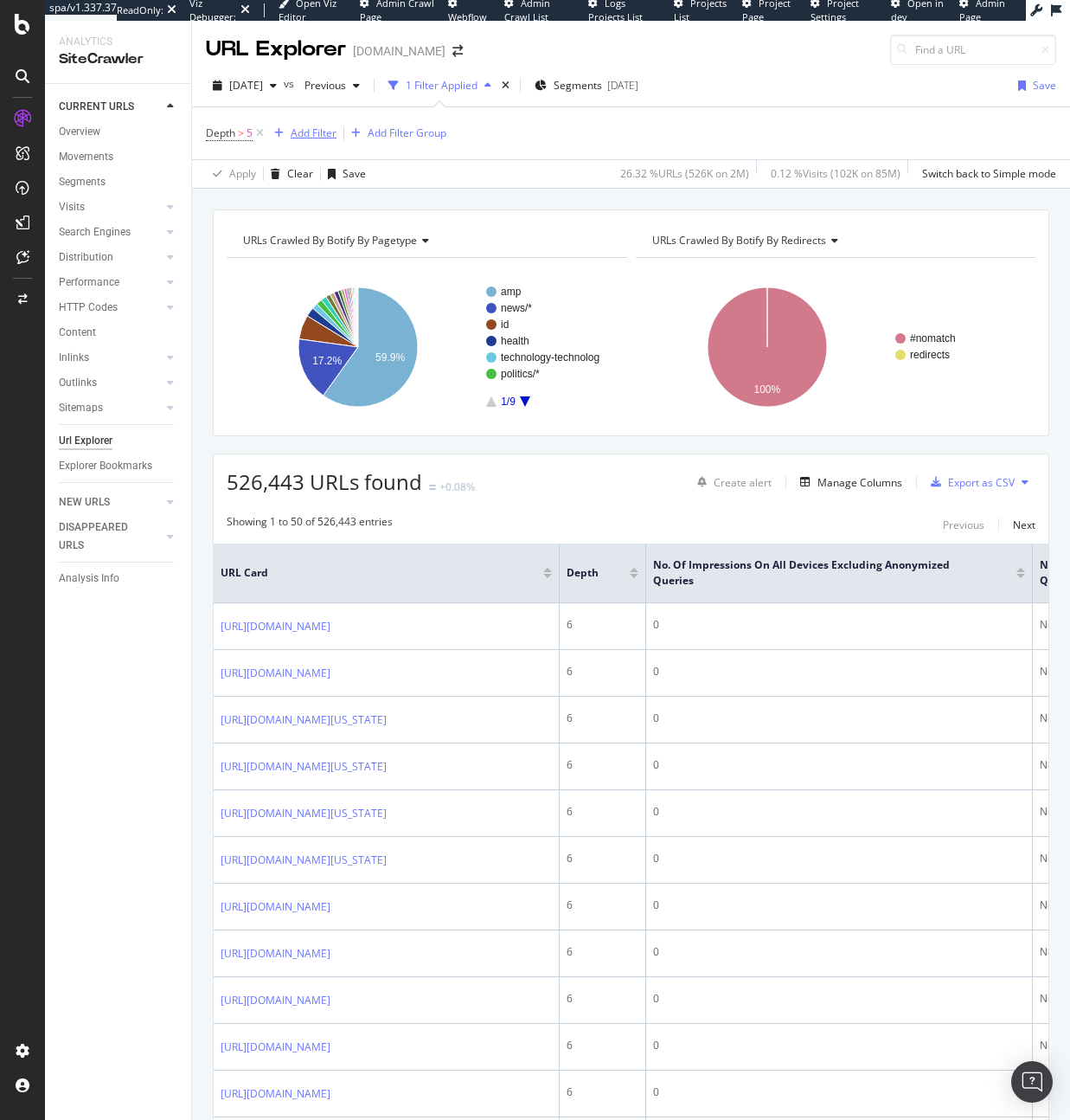
click at [327, 133] on div "Add Filter" at bounding box center [313, 132] width 46 height 15
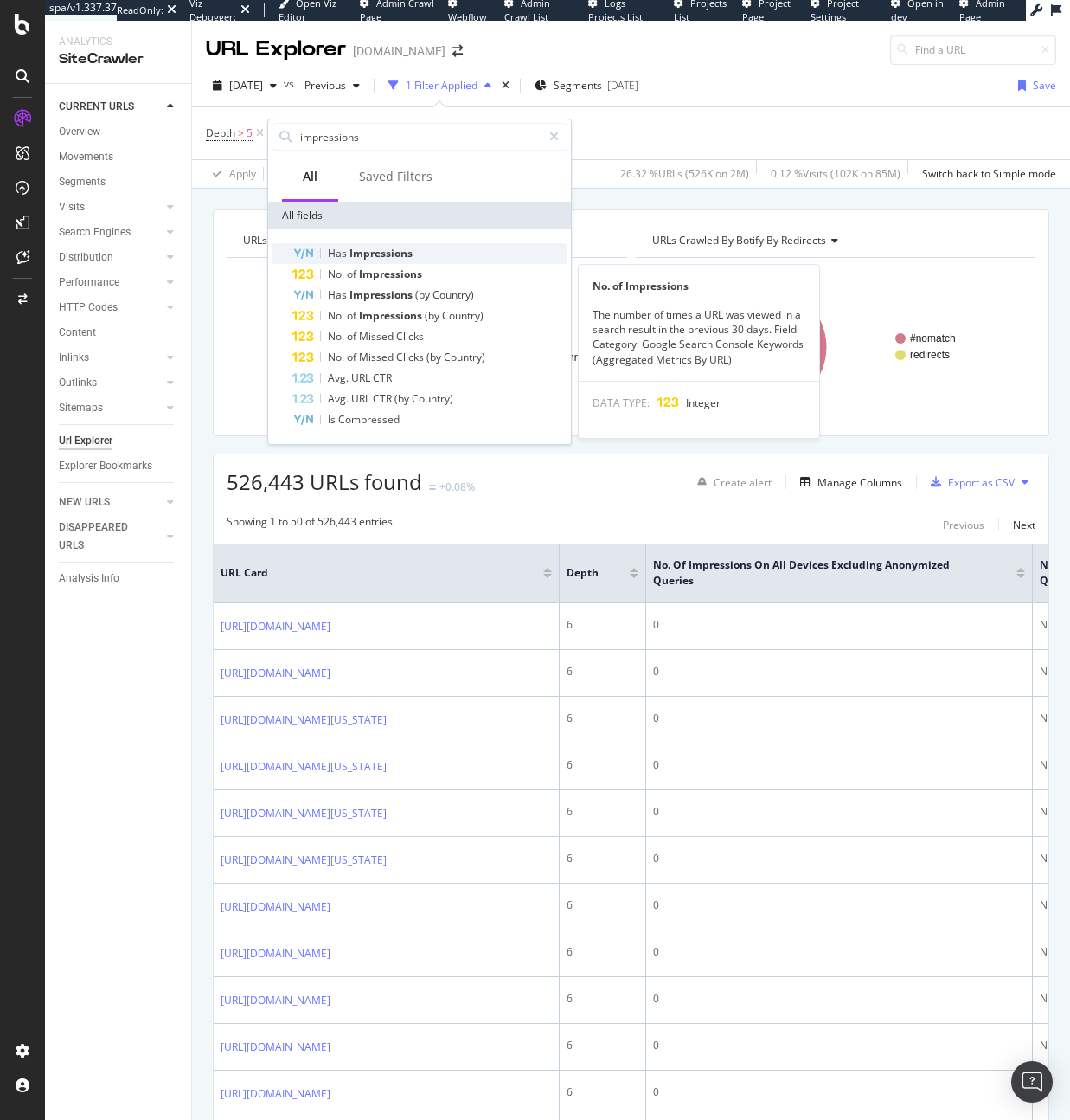
type input "impressions"
click at [361, 257] on span "Impressions" at bounding box center [381, 253] width 63 height 15
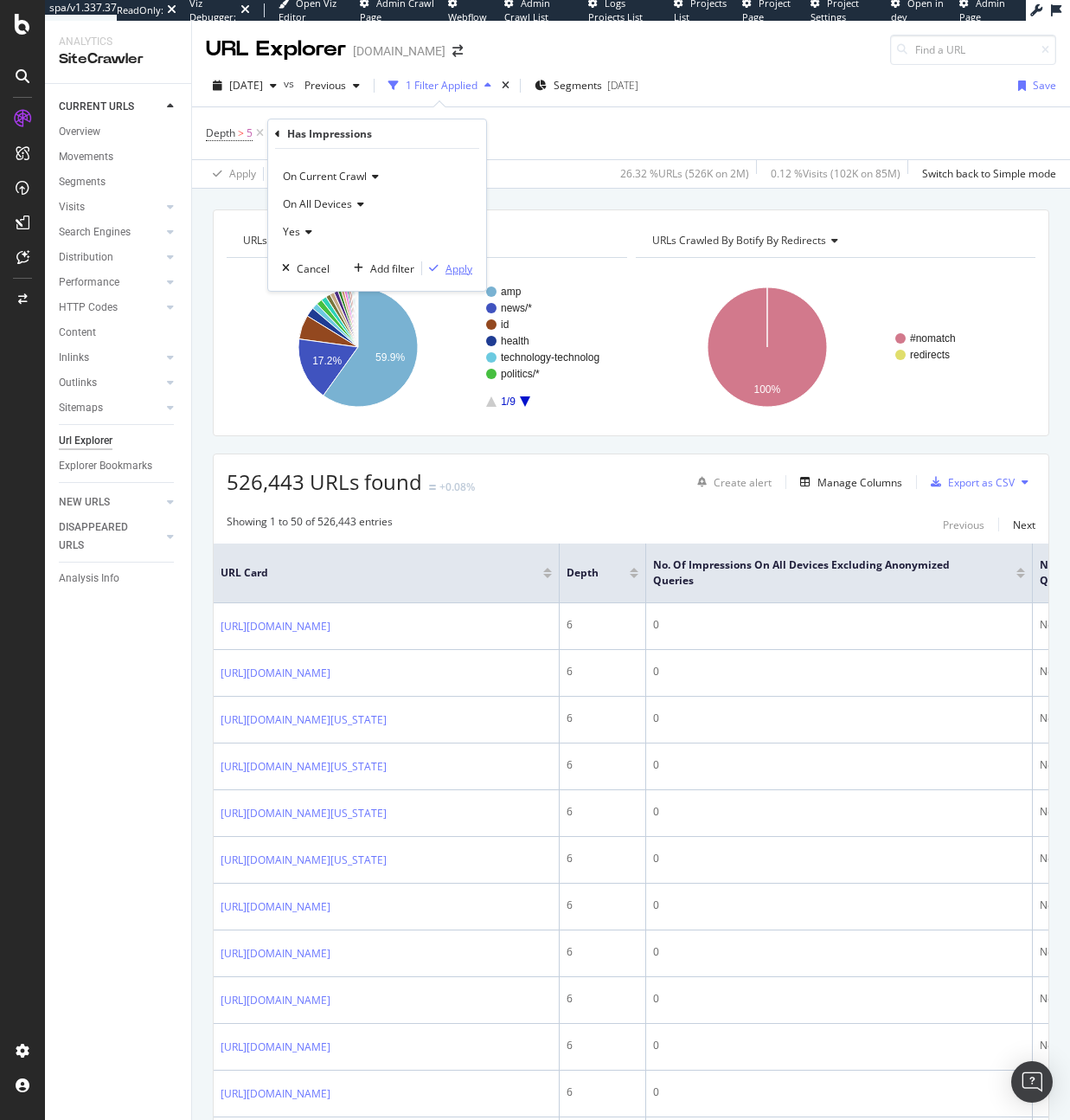
click at [449, 274] on div "Apply" at bounding box center [459, 268] width 27 height 15
